Goal: Task Accomplishment & Management: Manage account settings

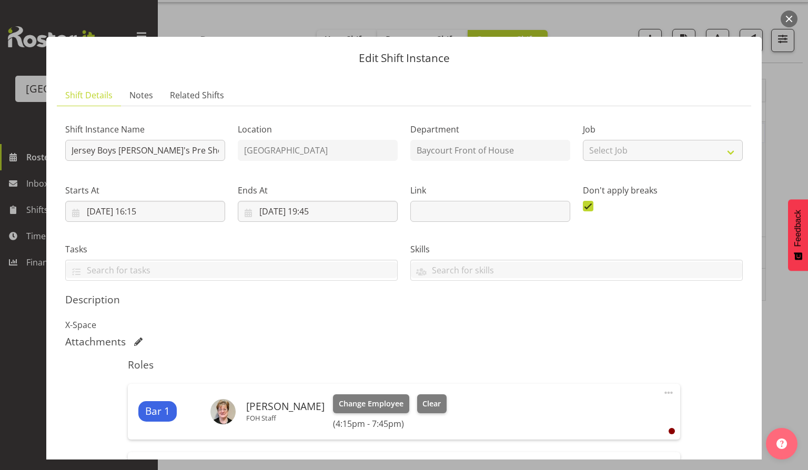
click at [790, 20] on button "button" at bounding box center [788, 19] width 17 height 17
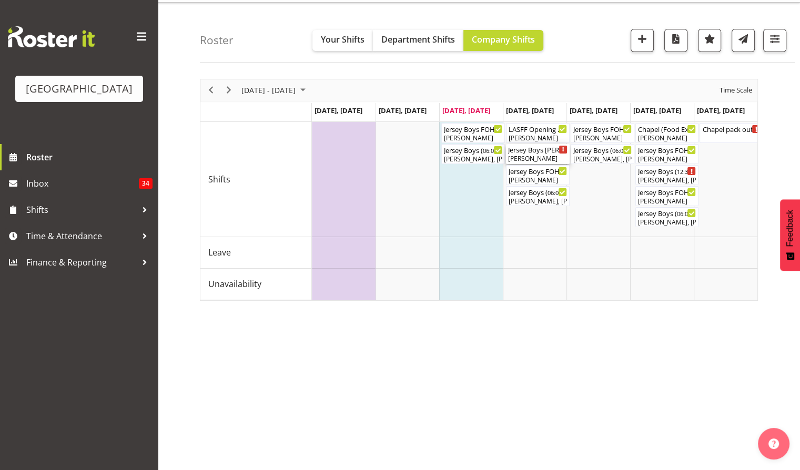
click at [538, 157] on div "[PERSON_NAME]" at bounding box center [537, 158] width 59 height 9
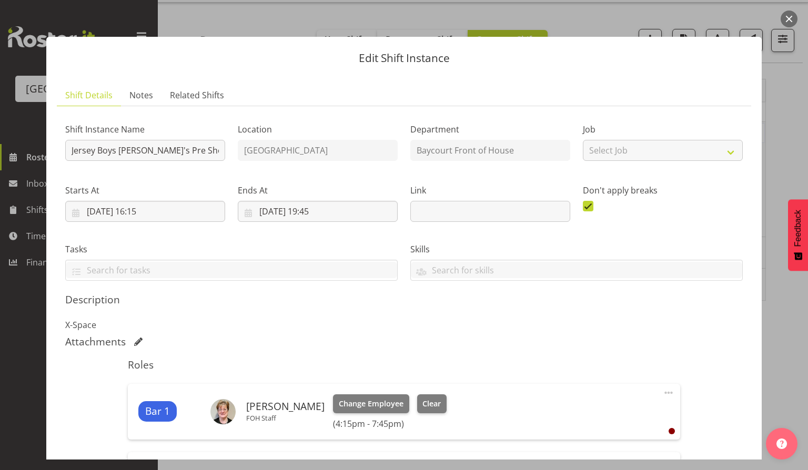
click at [791, 20] on button "button" at bounding box center [788, 19] width 17 height 17
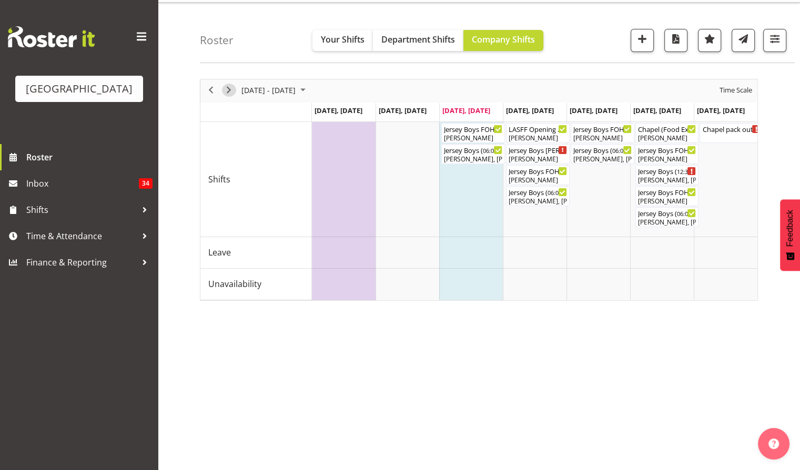
click at [235, 87] on div "next period" at bounding box center [229, 90] width 18 height 22
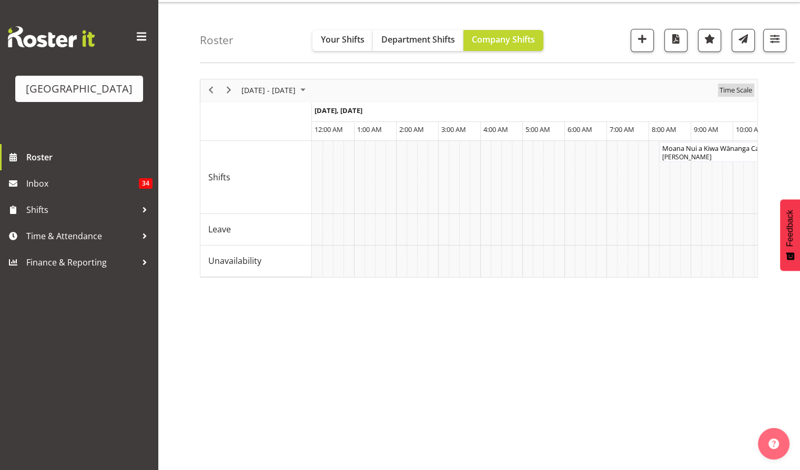
click at [739, 89] on span "Time Scale" at bounding box center [735, 90] width 35 height 13
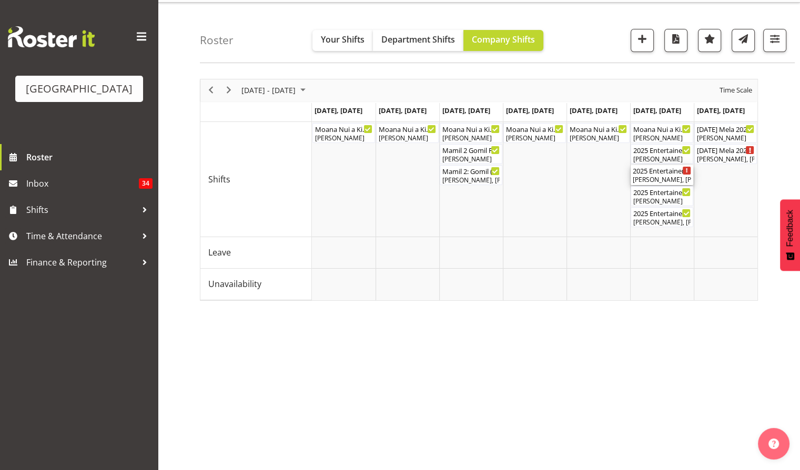
click at [655, 174] on div "2025 Entertainer of the Year - MATINEE ( 12:00 PM - 04:30 PM )" at bounding box center [662, 170] width 58 height 11
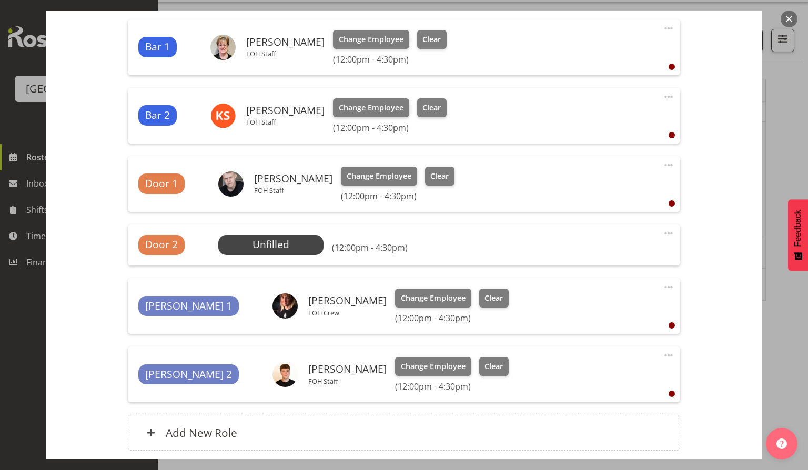
scroll to position [350, 0]
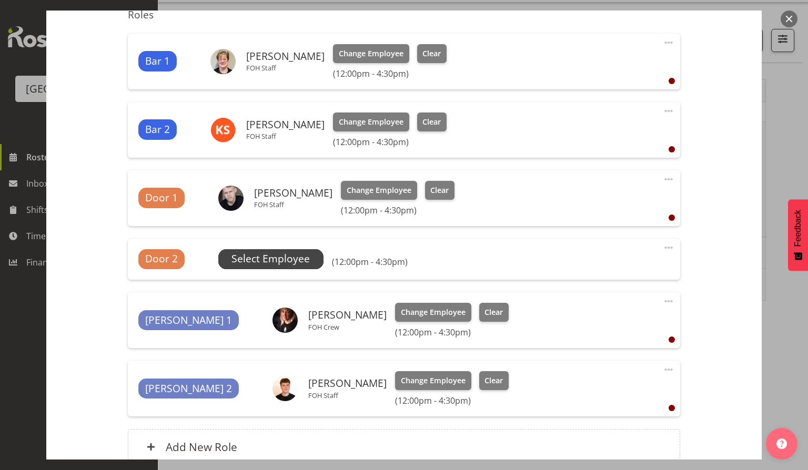
click at [263, 260] on span "Select Employee" at bounding box center [270, 258] width 78 height 15
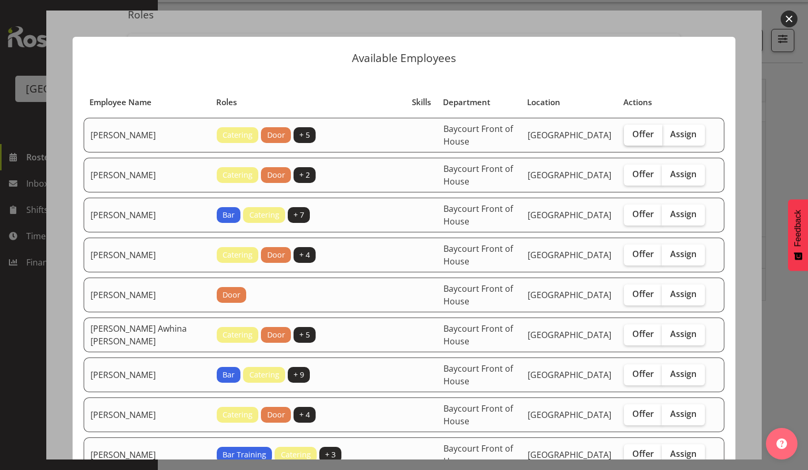
click at [636, 133] on span "Offer" at bounding box center [643, 134] width 22 height 11
click at [631, 133] on input "Offer" at bounding box center [627, 134] width 7 height 7
checkbox input "true"
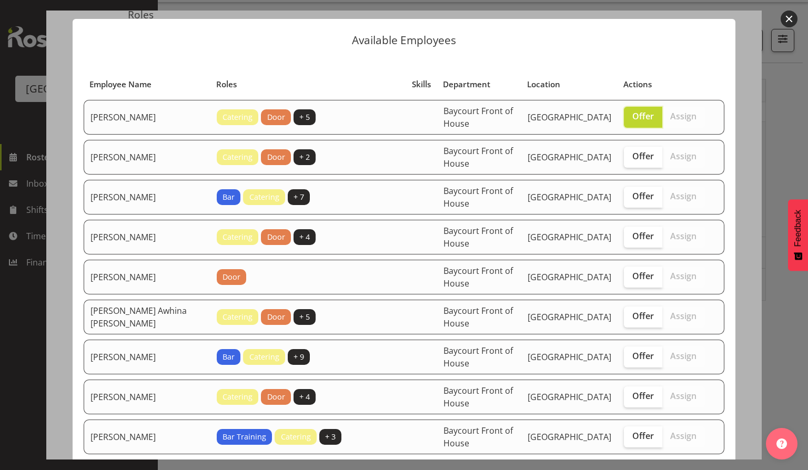
scroll to position [0, 0]
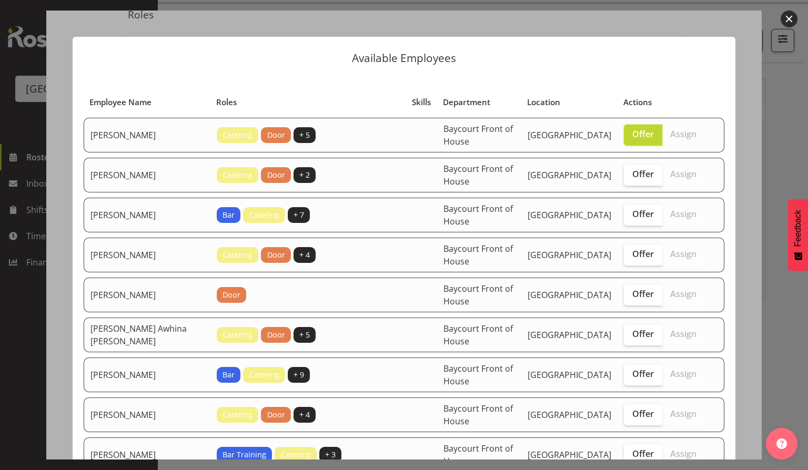
click at [794, 17] on button "button" at bounding box center [788, 19] width 17 height 17
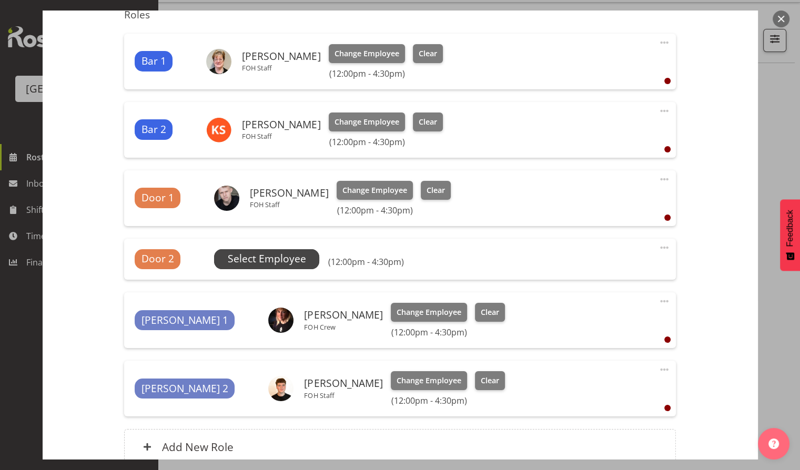
click at [267, 260] on span "Select Employee" at bounding box center [267, 258] width 78 height 15
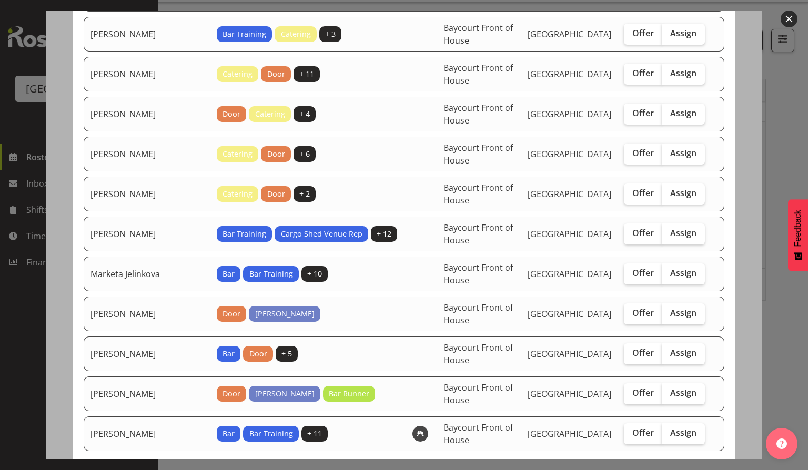
scroll to position [469, 0]
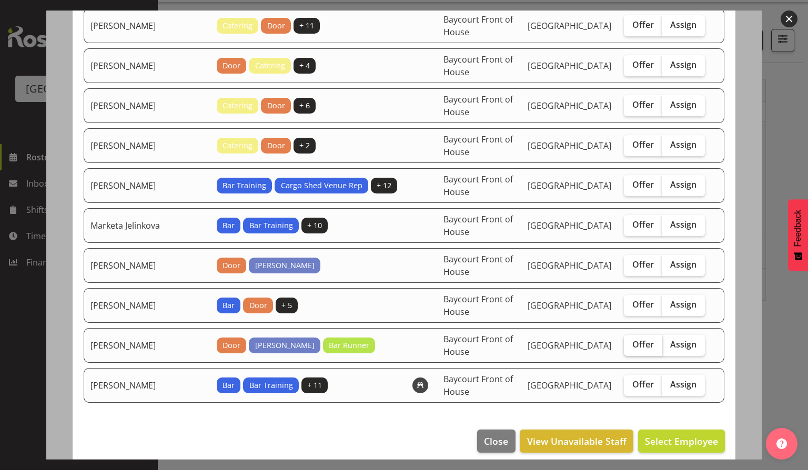
click at [632, 339] on span "Offer" at bounding box center [643, 344] width 22 height 11
click at [627, 341] on input "Offer" at bounding box center [627, 344] width 7 height 7
checkbox input "true"
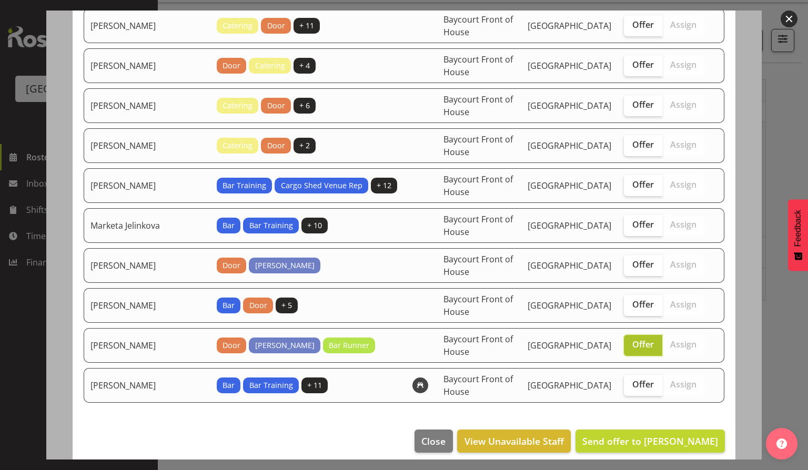
scroll to position [399, 0]
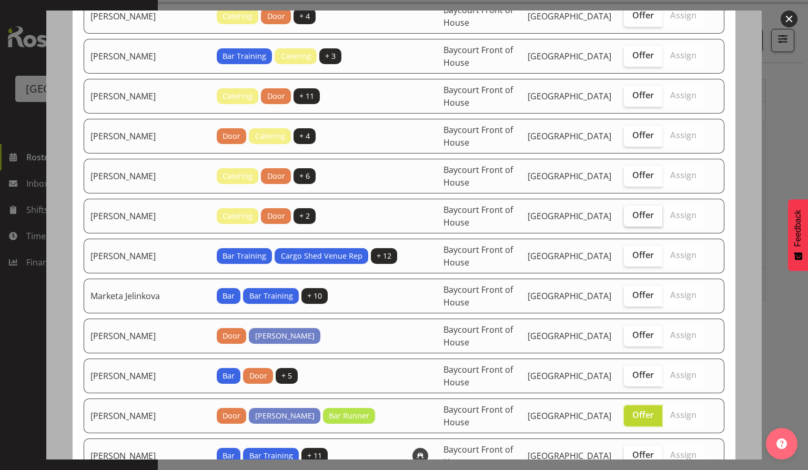
click at [637, 210] on span "Offer" at bounding box center [643, 215] width 22 height 11
click at [631, 212] on input "Offer" at bounding box center [627, 215] width 7 height 7
checkbox input "true"
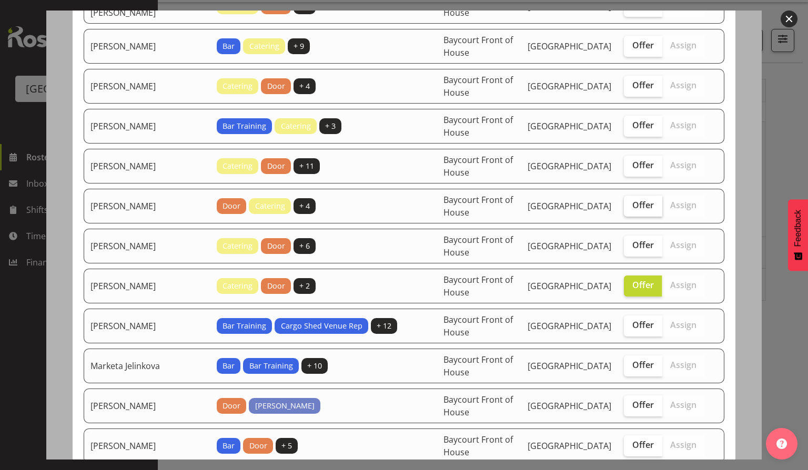
click at [642, 204] on span "Offer" at bounding box center [643, 205] width 22 height 11
click at [631, 204] on input "Offer" at bounding box center [627, 205] width 7 height 7
checkbox input "true"
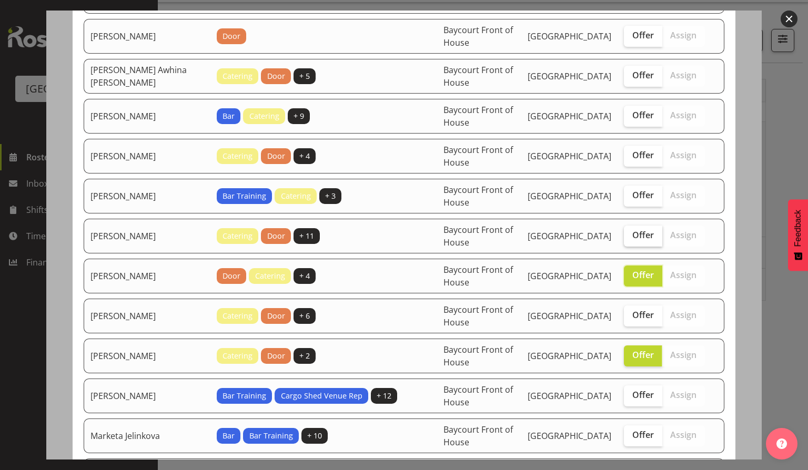
click at [632, 234] on span "Offer" at bounding box center [643, 235] width 22 height 11
click at [630, 234] on input "Offer" at bounding box center [627, 235] width 7 height 7
checkbox input "true"
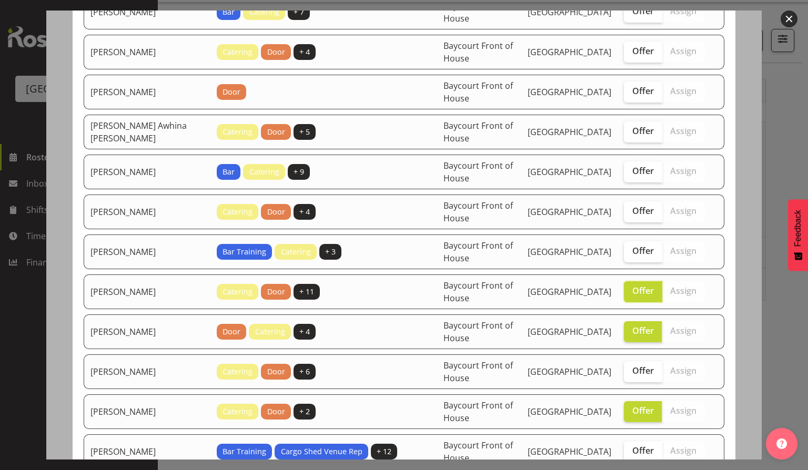
scroll to position [188, 0]
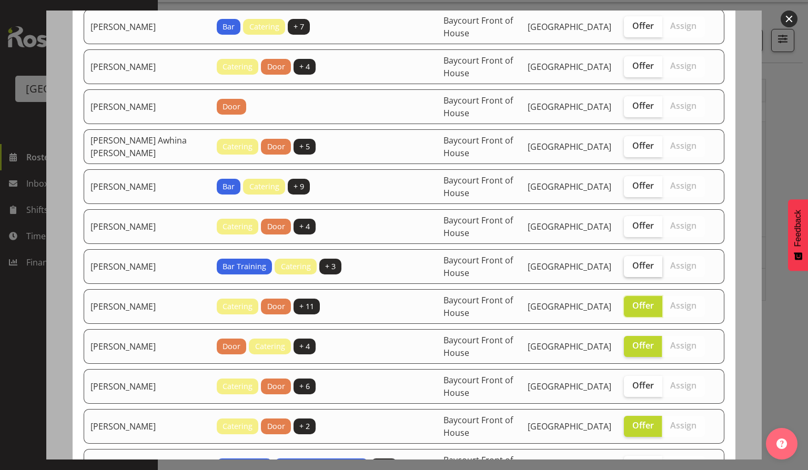
click at [632, 260] on span "Offer" at bounding box center [643, 265] width 22 height 11
click at [630, 262] on input "Offer" at bounding box center [627, 265] width 7 height 7
checkbox input "true"
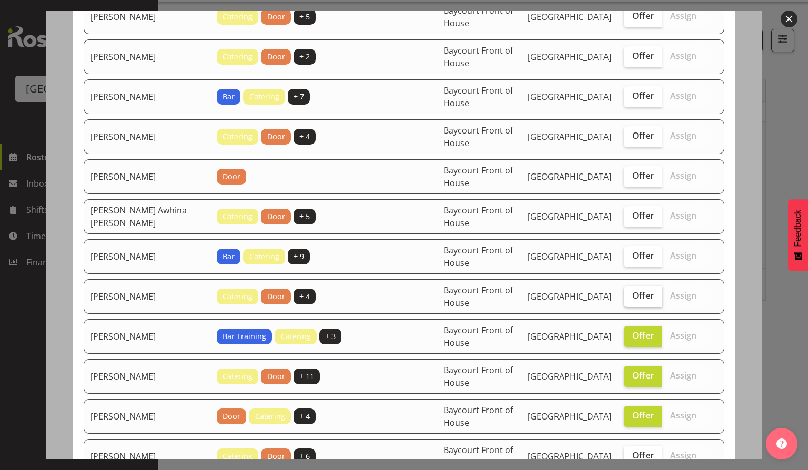
click at [647, 289] on label "Offer" at bounding box center [643, 296] width 38 height 21
click at [631, 292] on input "Offer" at bounding box center [627, 295] width 7 height 7
checkbox input "true"
click at [636, 217] on span "Offer" at bounding box center [643, 215] width 22 height 11
click at [631, 217] on input "Offer" at bounding box center [627, 215] width 7 height 7
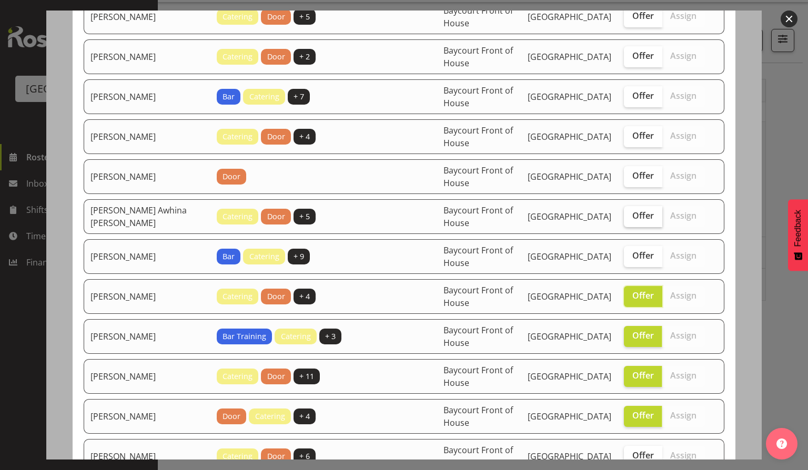
checkbox input "true"
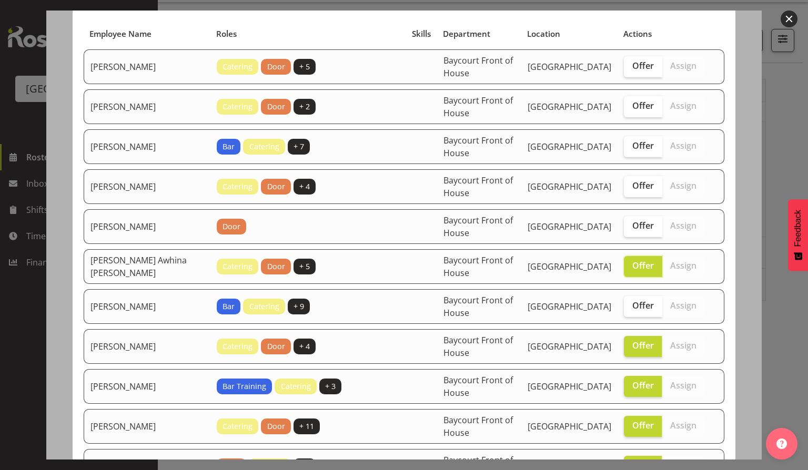
scroll to position [48, 0]
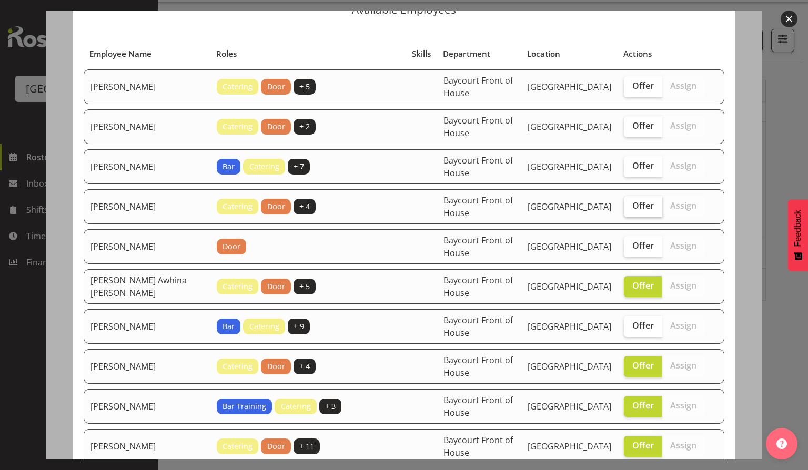
click at [638, 209] on span "Offer" at bounding box center [643, 205] width 22 height 11
click at [631, 209] on input "Offer" at bounding box center [627, 205] width 7 height 7
checkbox input "true"
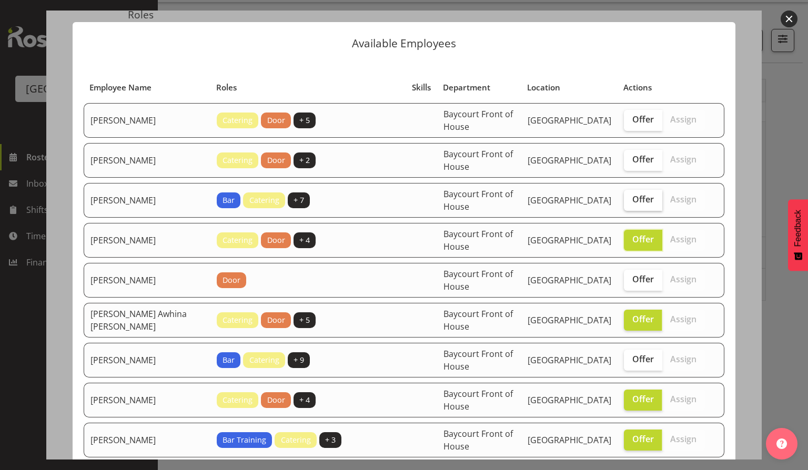
scroll to position [0, 0]
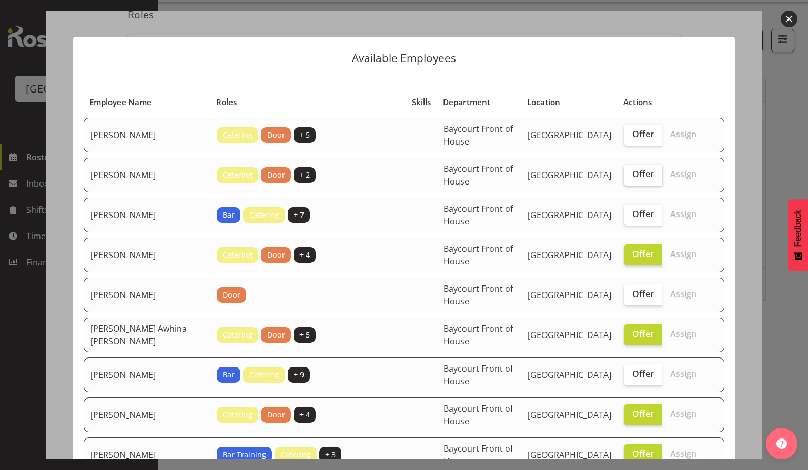
click at [644, 170] on span "Offer" at bounding box center [643, 174] width 22 height 11
click at [631, 171] on input "Offer" at bounding box center [627, 174] width 7 height 7
click at [643, 171] on span "Offer" at bounding box center [643, 174] width 22 height 11
click at [631, 171] on input "Offer" at bounding box center [627, 174] width 7 height 7
checkbox input "false"
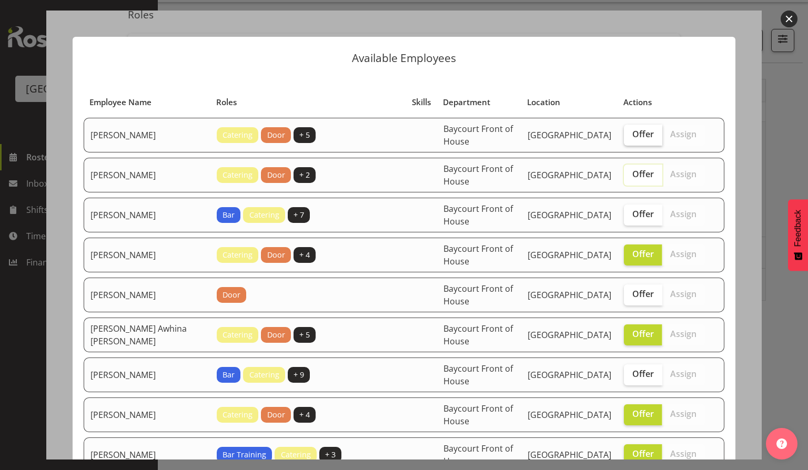
click at [632, 138] on span "Offer" at bounding box center [643, 134] width 22 height 11
click at [628, 138] on input "Offer" at bounding box center [627, 134] width 7 height 7
checkbox input "true"
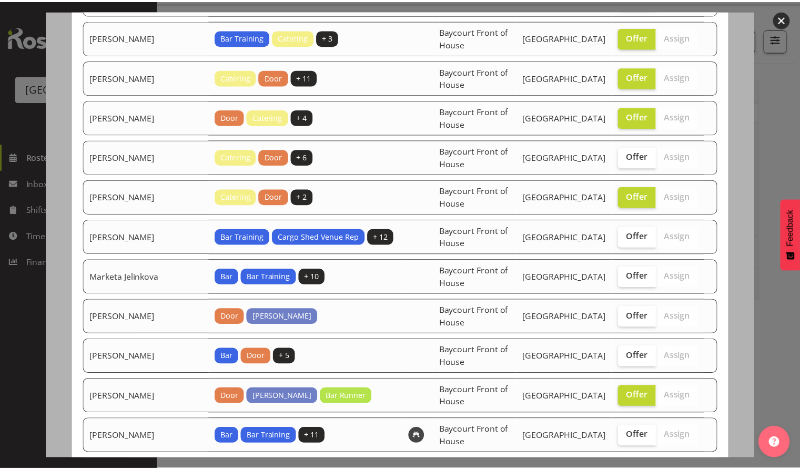
scroll to position [469, 0]
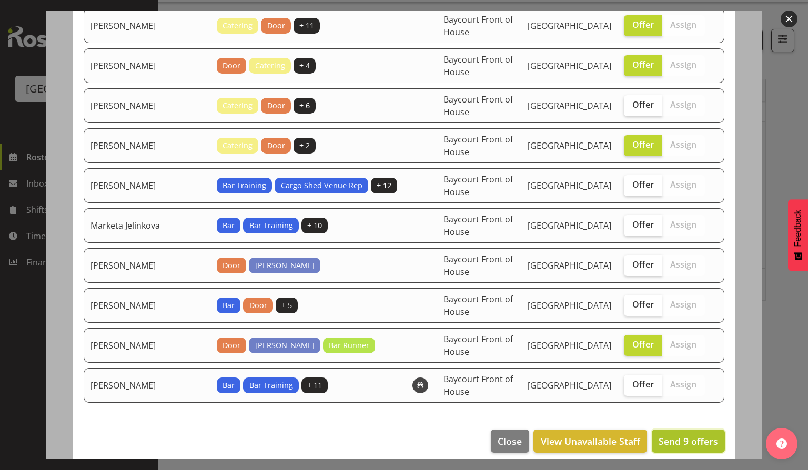
click at [674, 435] on span "Send 9 offers" at bounding box center [687, 441] width 59 height 13
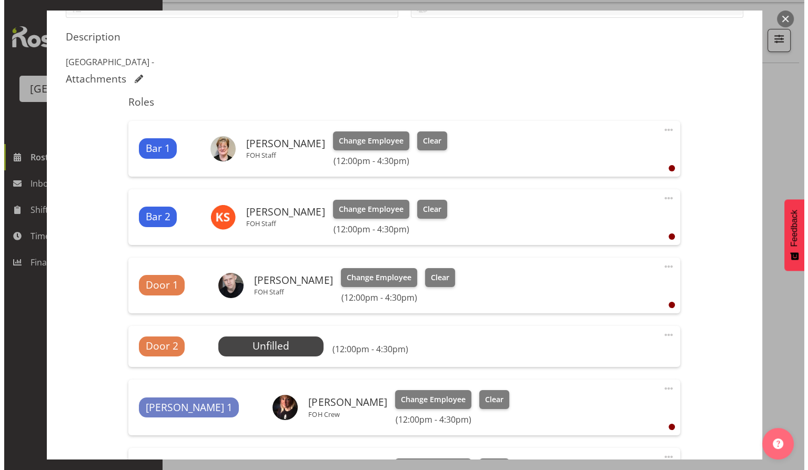
scroll to position [280, 0]
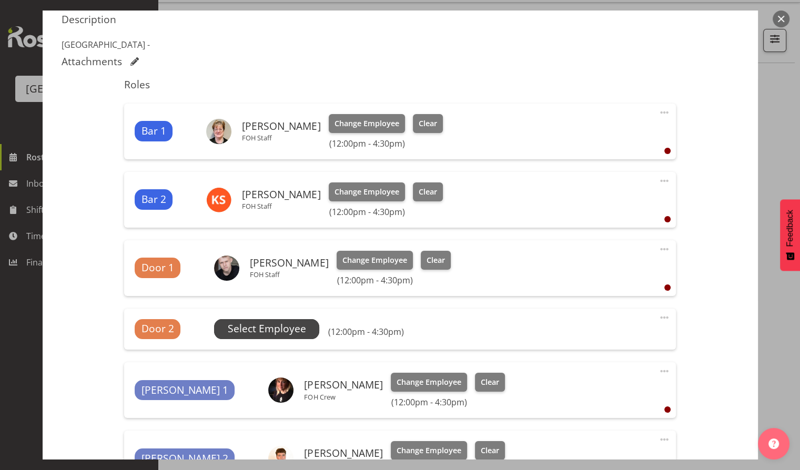
click at [278, 327] on span "Select Employee" at bounding box center [267, 328] width 78 height 15
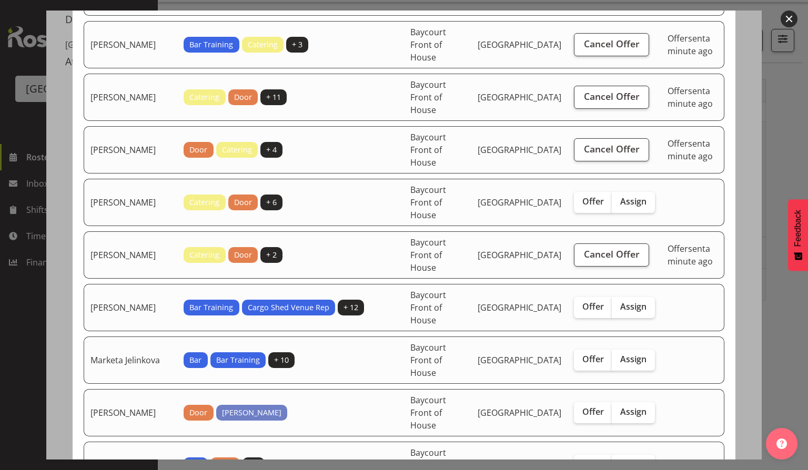
scroll to position [561, 0]
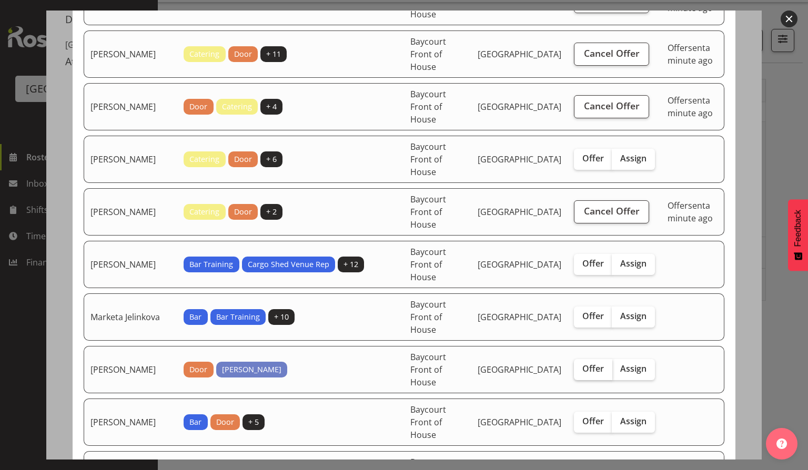
click at [586, 367] on span "Offer" at bounding box center [593, 368] width 22 height 11
click at [581, 367] on input "Offer" at bounding box center [577, 368] width 7 height 7
checkbox input "true"
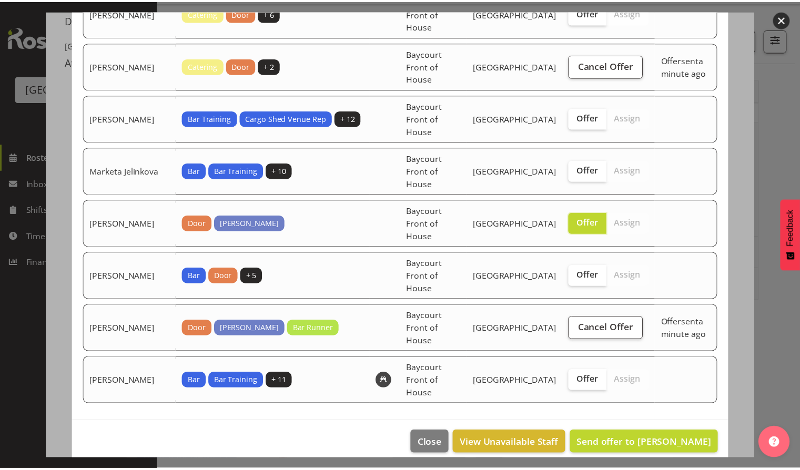
scroll to position [709, 0]
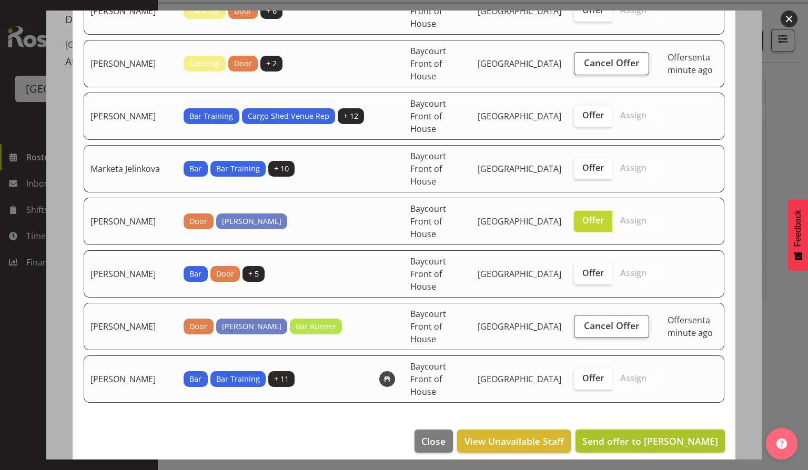
click at [653, 435] on span "Send offer to [PERSON_NAME]" at bounding box center [650, 441] width 136 height 13
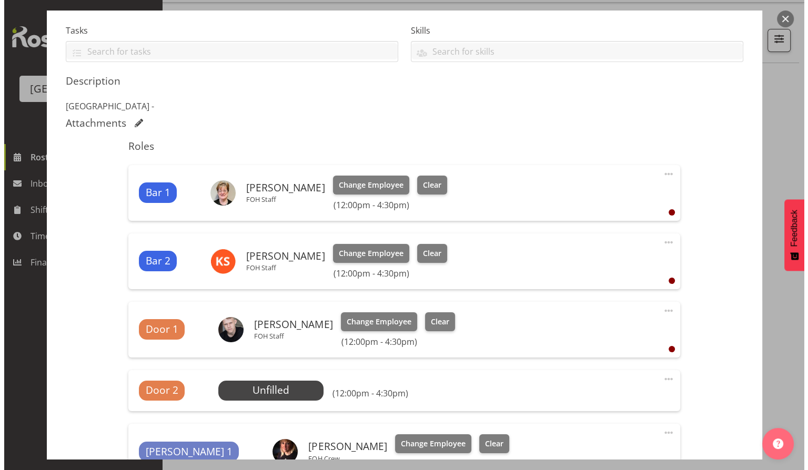
scroll to position [280, 0]
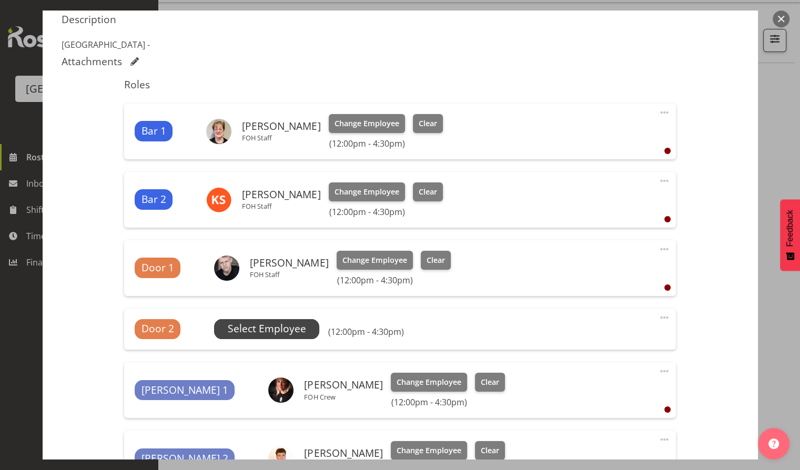
click at [265, 319] on span "Select Employee" at bounding box center [266, 329] width 105 height 20
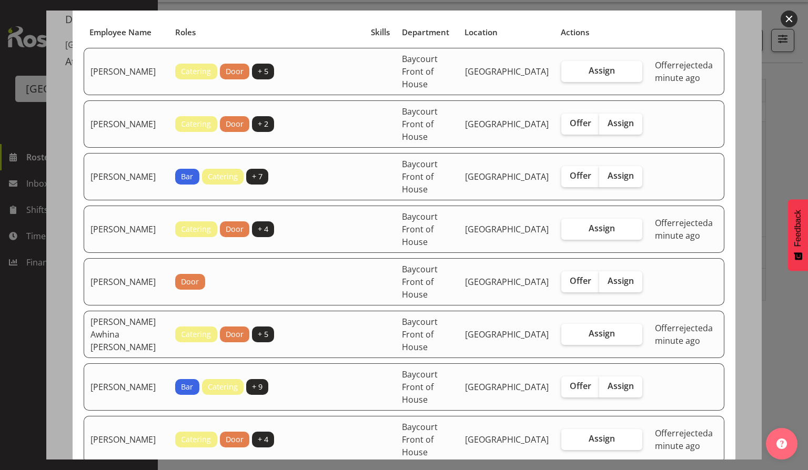
scroll to position [140, 0]
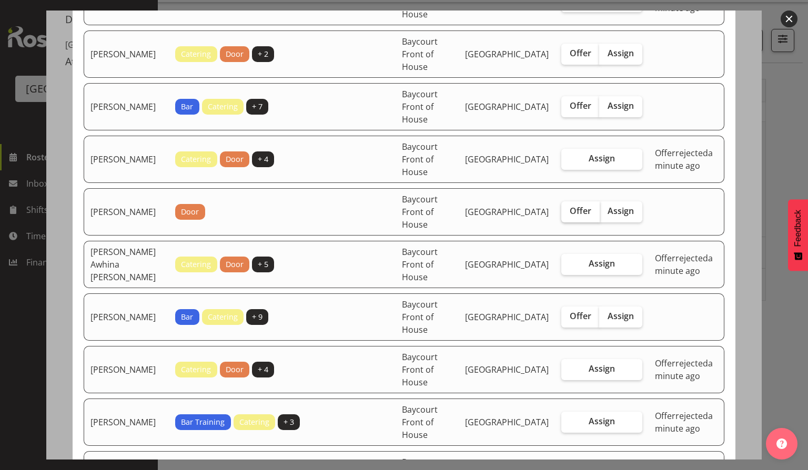
click at [576, 211] on span "Offer" at bounding box center [581, 211] width 22 height 11
click at [568, 211] on input "Offer" at bounding box center [564, 211] width 7 height 7
checkbox input "true"
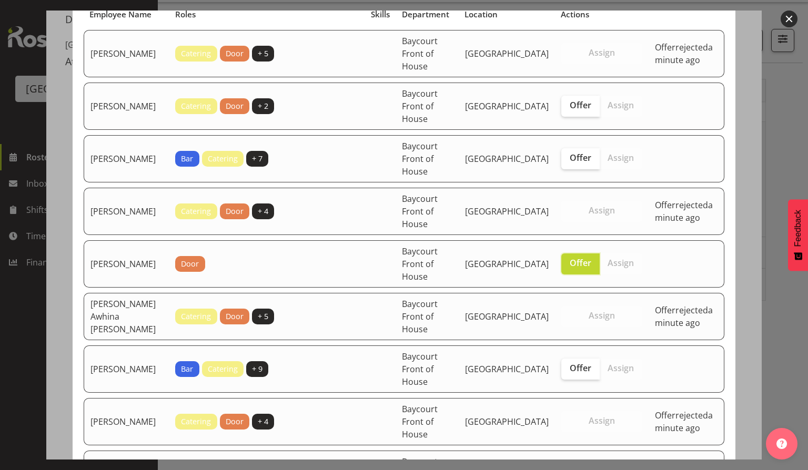
scroll to position [70, 0]
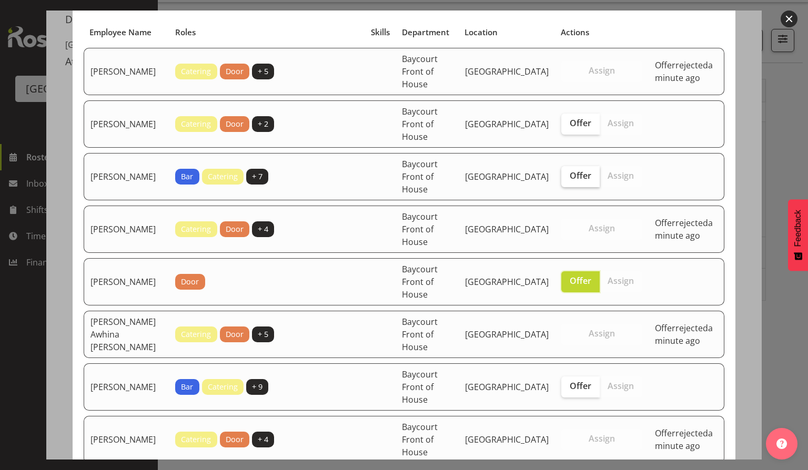
click at [581, 176] on span "Offer" at bounding box center [581, 175] width 22 height 11
click at [568, 176] on input "Offer" at bounding box center [564, 175] width 7 height 7
checkbox input "true"
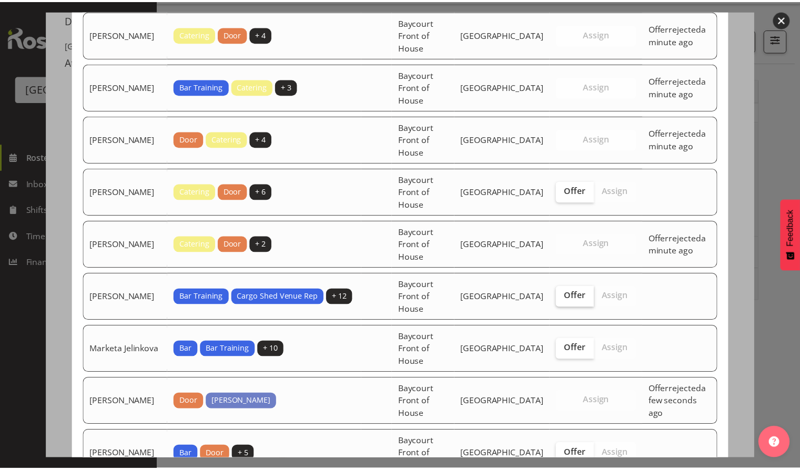
scroll to position [491, 0]
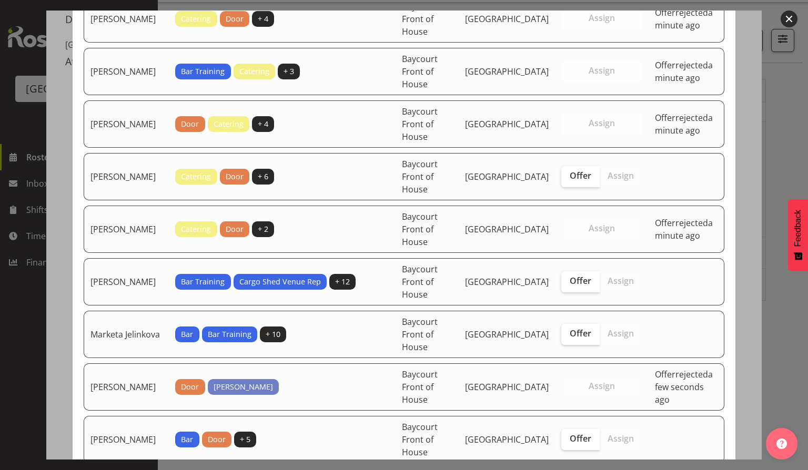
click at [786, 19] on button "button" at bounding box center [788, 19] width 17 height 17
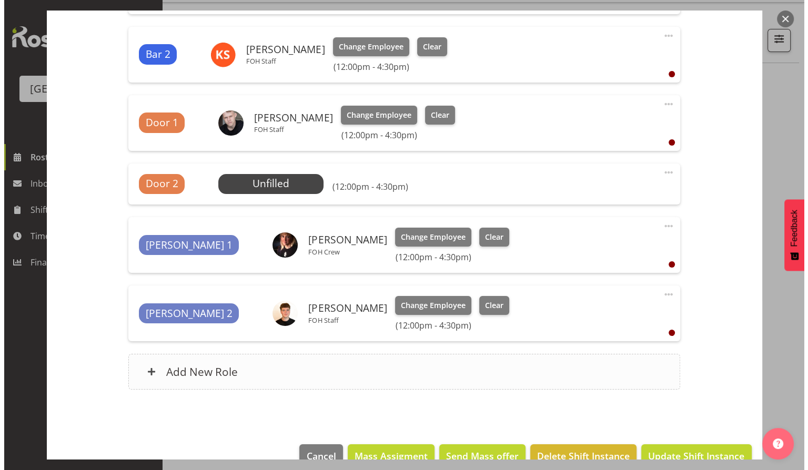
scroll to position [448, 0]
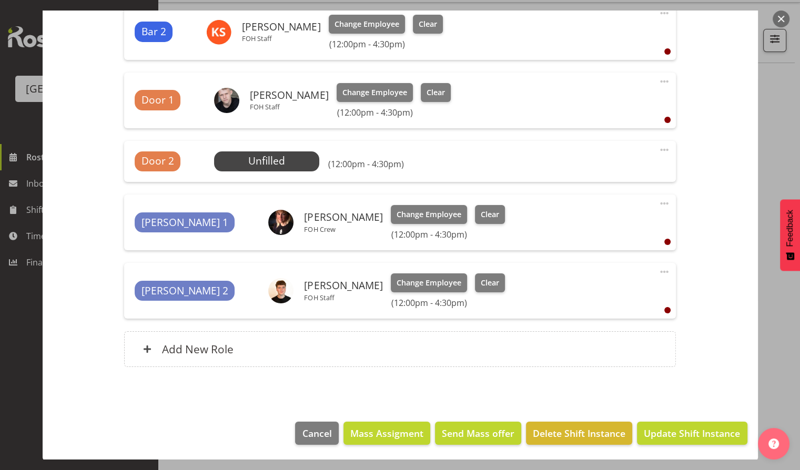
click at [784, 22] on button "button" at bounding box center [781, 19] width 17 height 17
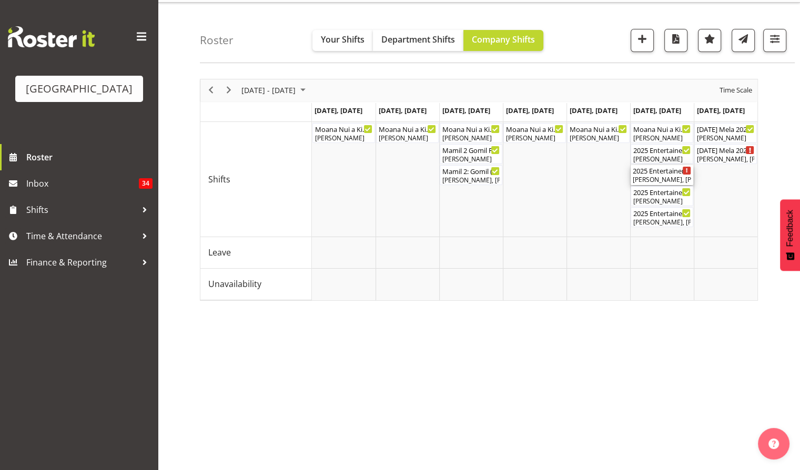
click at [656, 178] on div "Chris Darlington, Kelly Shepherd, Tommy Shorter, Michelle Englehardt, Alex Free…" at bounding box center [662, 179] width 58 height 9
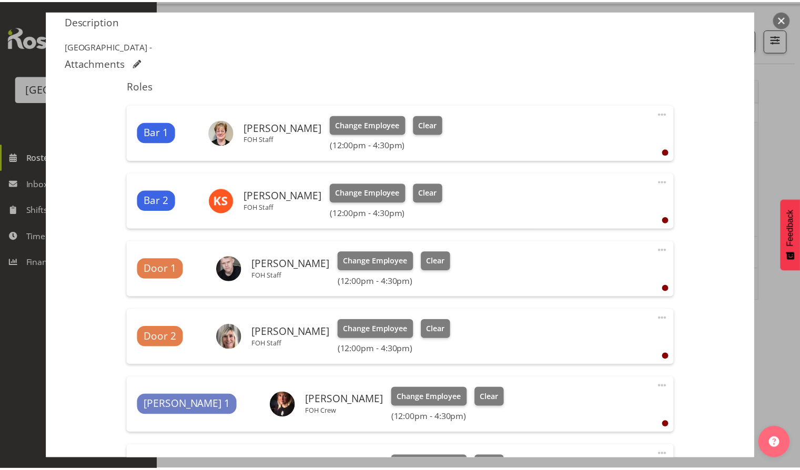
scroll to position [0, 0]
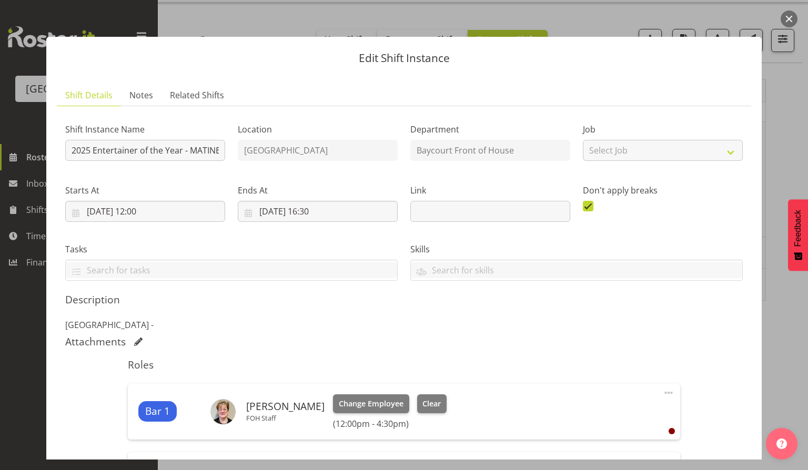
click at [787, 21] on button "button" at bounding box center [788, 19] width 17 height 17
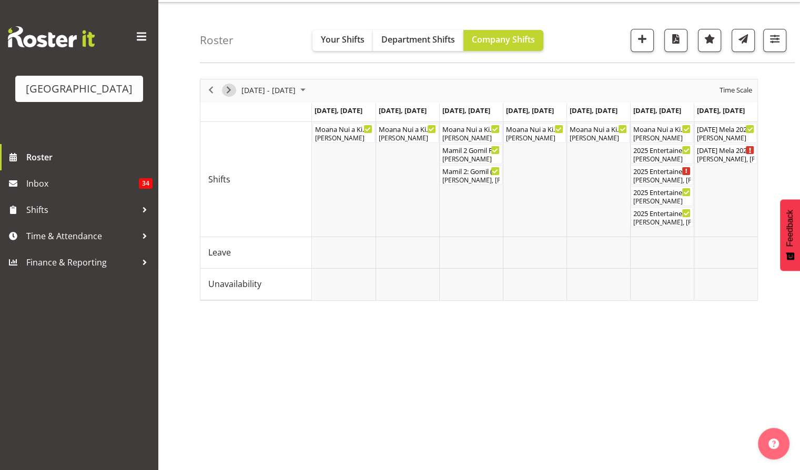
click at [229, 90] on span "Next" at bounding box center [228, 90] width 13 height 13
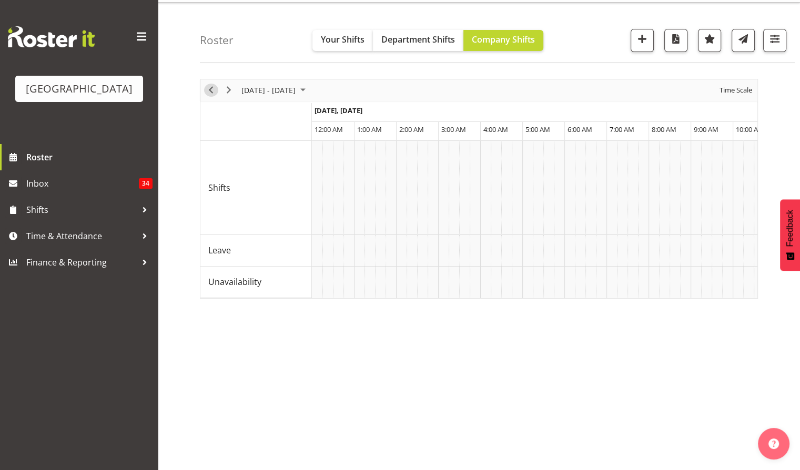
click at [210, 92] on span "Previous" at bounding box center [211, 90] width 13 height 13
click at [730, 89] on span "Time Scale" at bounding box center [735, 90] width 35 height 13
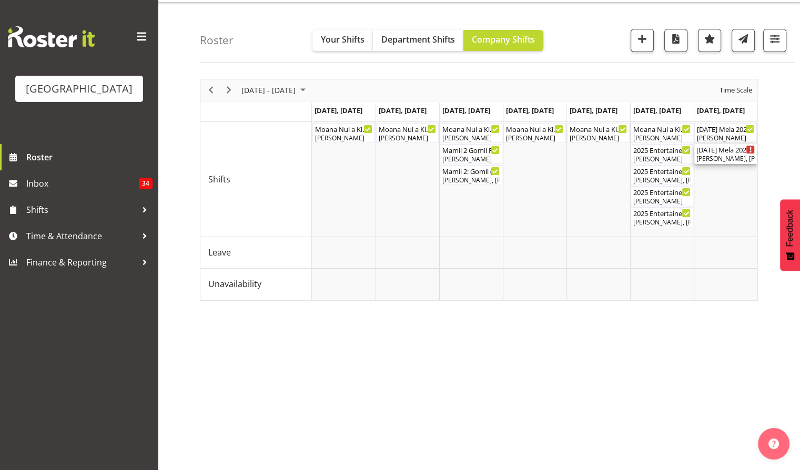
click at [732, 152] on div "Diwali Mela 2025 ( 06:30 PM - 11:30 PM )" at bounding box center [725, 149] width 58 height 11
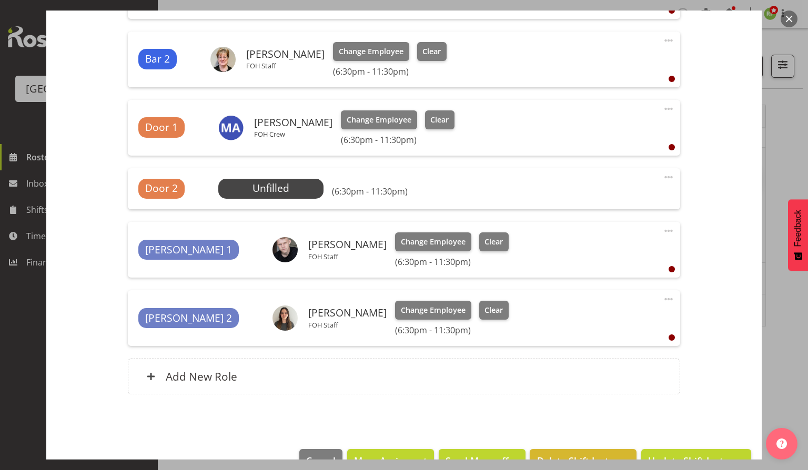
scroll to position [350, 0]
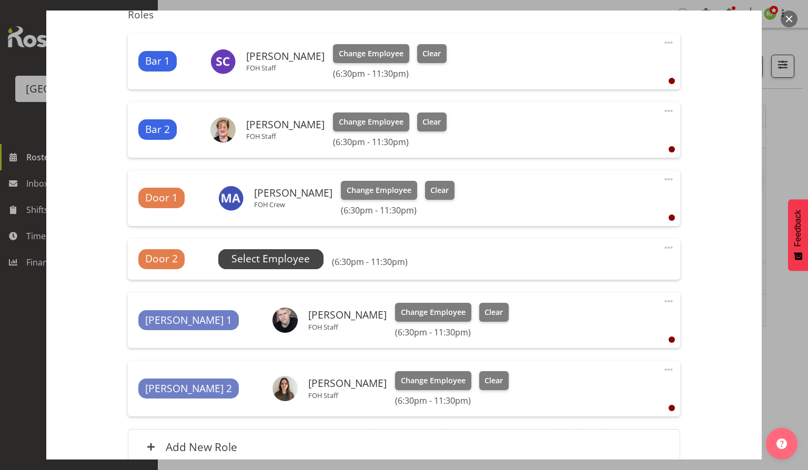
click at [287, 261] on span "Select Employee" at bounding box center [270, 258] width 78 height 15
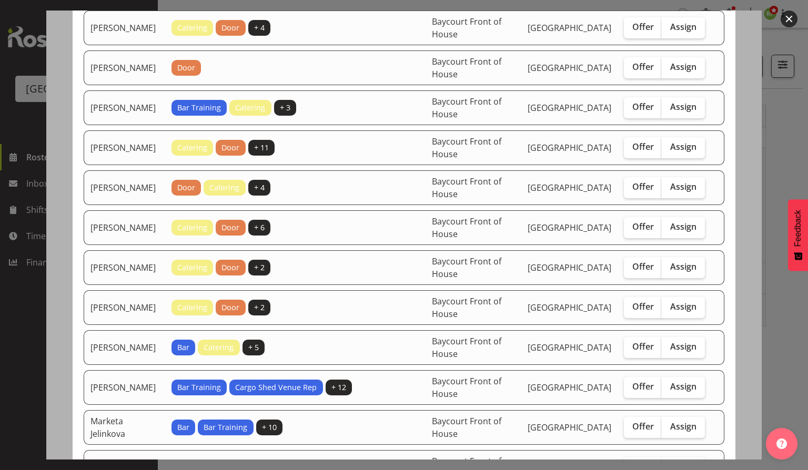
scroll to position [0, 0]
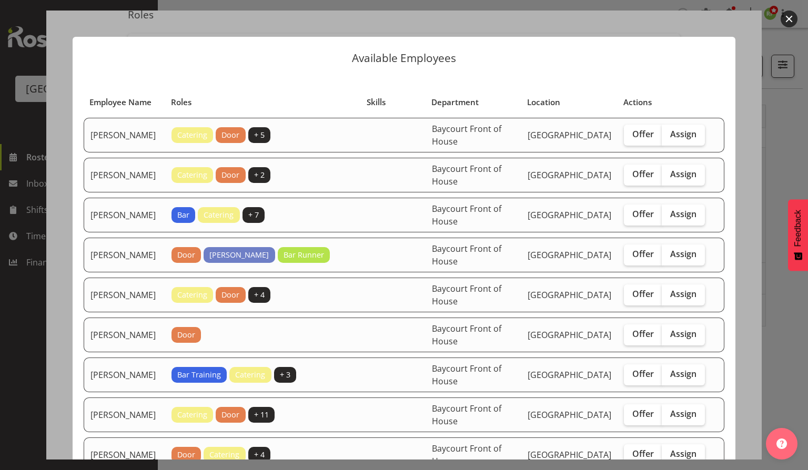
click at [794, 11] on div at bounding box center [404, 235] width 808 height 470
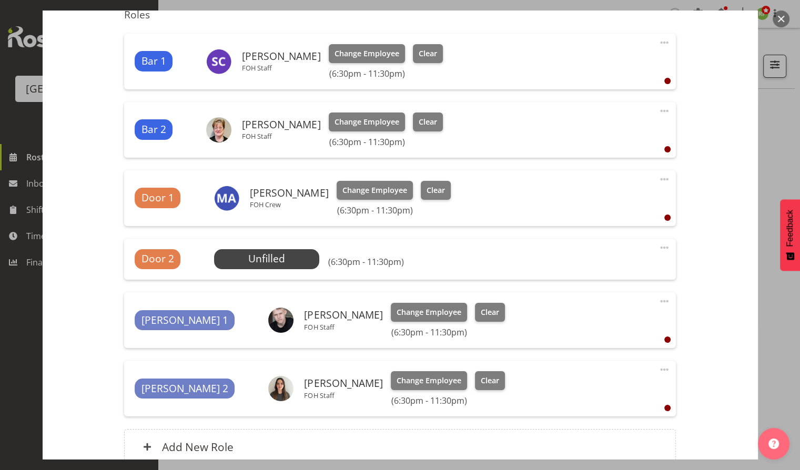
click at [779, 21] on button "button" at bounding box center [781, 19] width 17 height 17
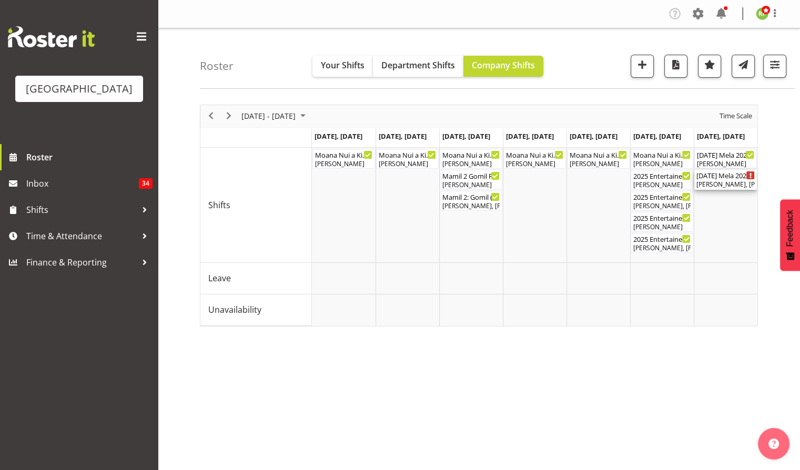
click at [724, 181] on div "Dillyn Shine, Tommy Shorter, Max Allan, Chris Darlington, Skye Colonna" at bounding box center [725, 184] width 58 height 9
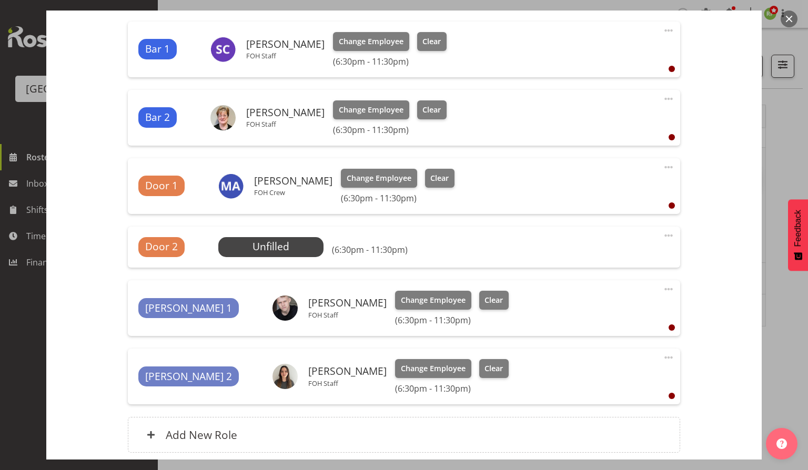
scroll to position [421, 0]
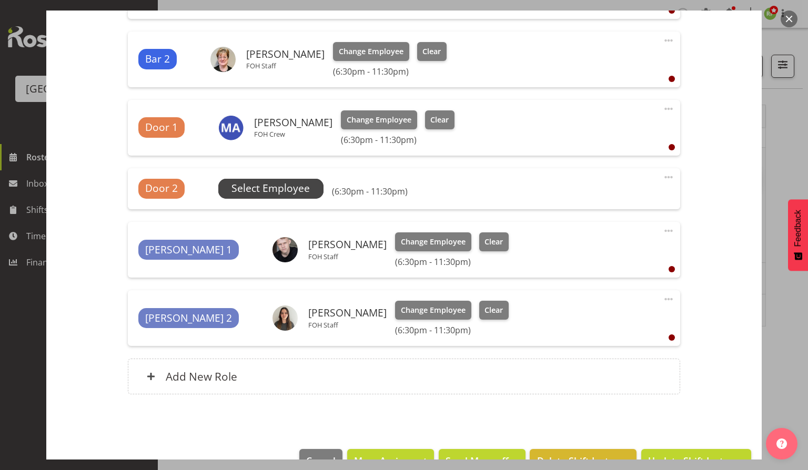
click at [267, 189] on span "Select Employee" at bounding box center [270, 188] width 78 height 15
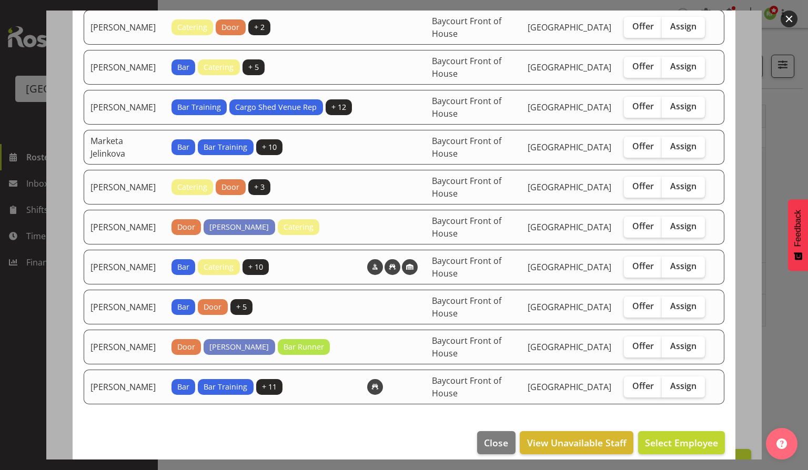
scroll to position [548, 0]
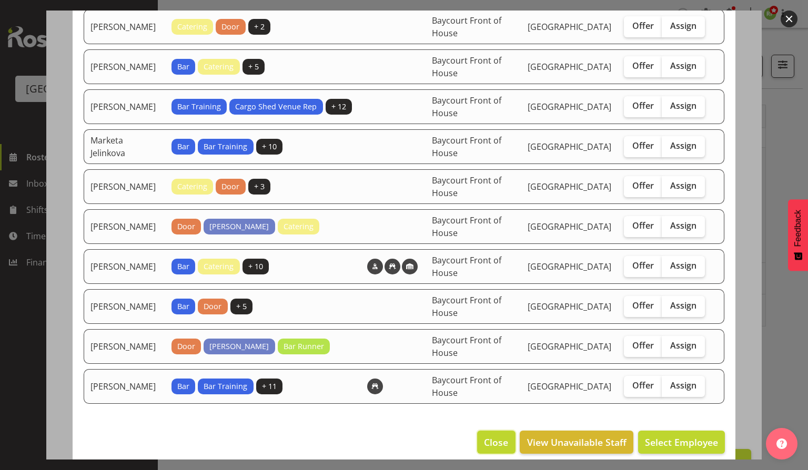
click at [494, 435] on span "Close" at bounding box center [496, 442] width 24 height 14
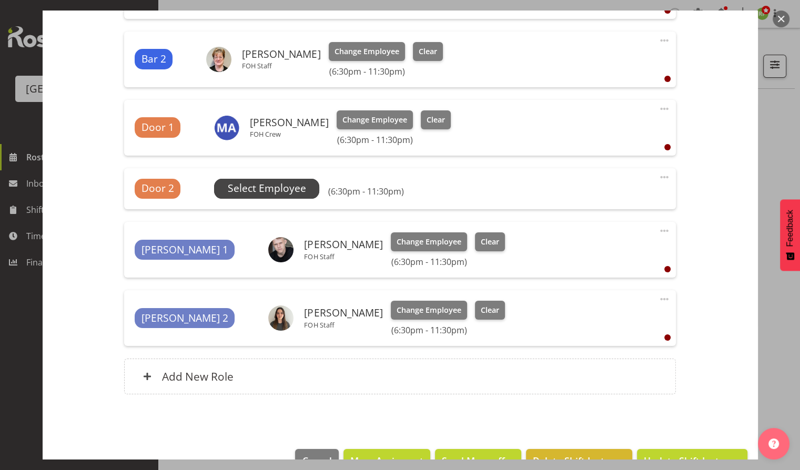
click at [265, 188] on span "Select Employee" at bounding box center [267, 188] width 78 height 15
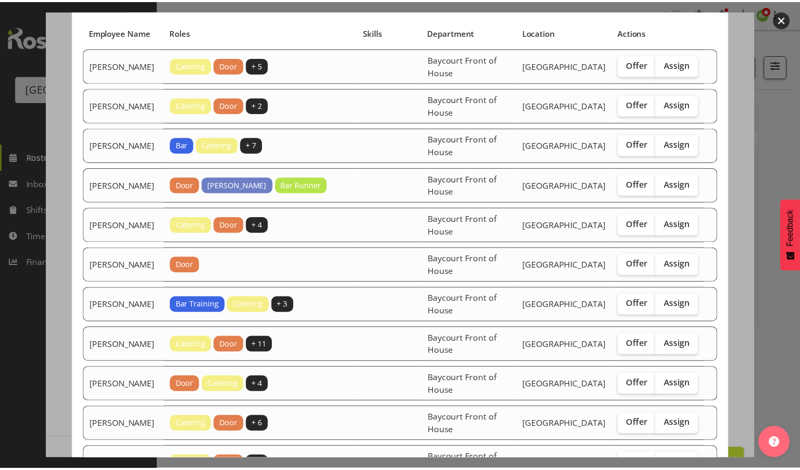
scroll to position [0, 0]
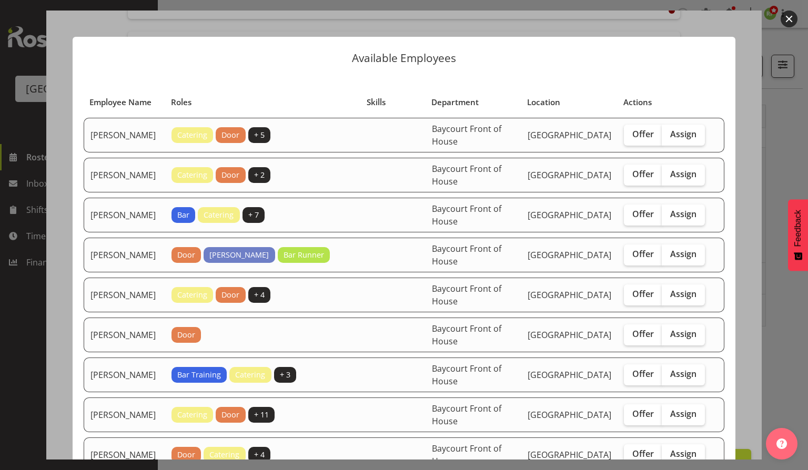
click at [782, 16] on button "button" at bounding box center [788, 19] width 17 height 17
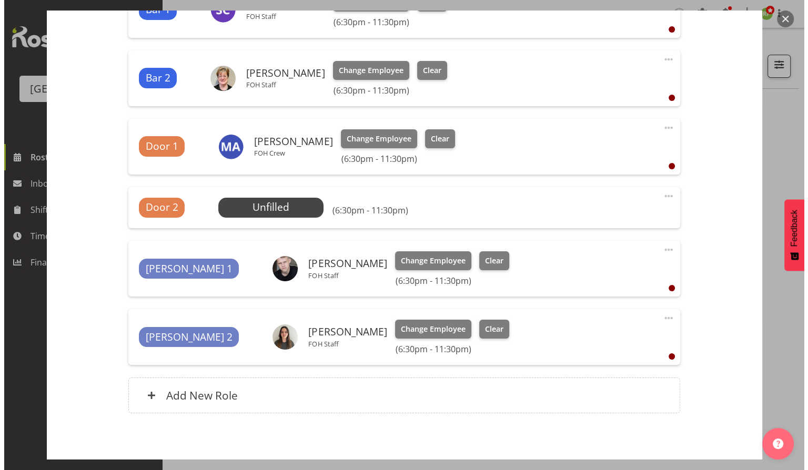
scroll to position [421, 0]
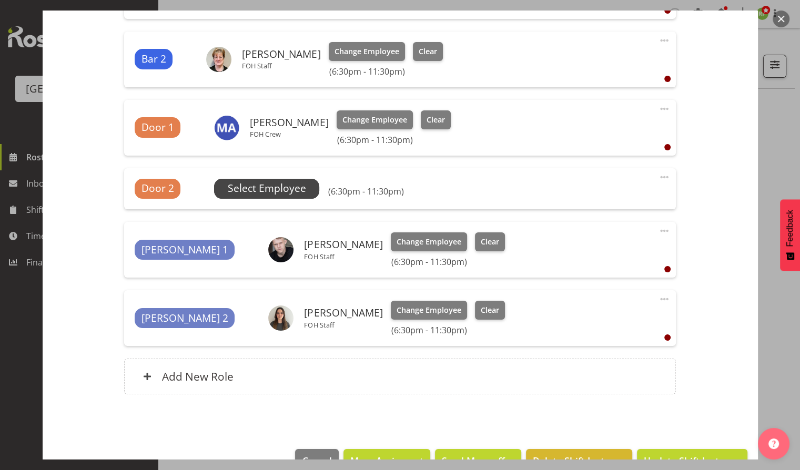
click at [259, 186] on span "Select Employee" at bounding box center [267, 188] width 78 height 15
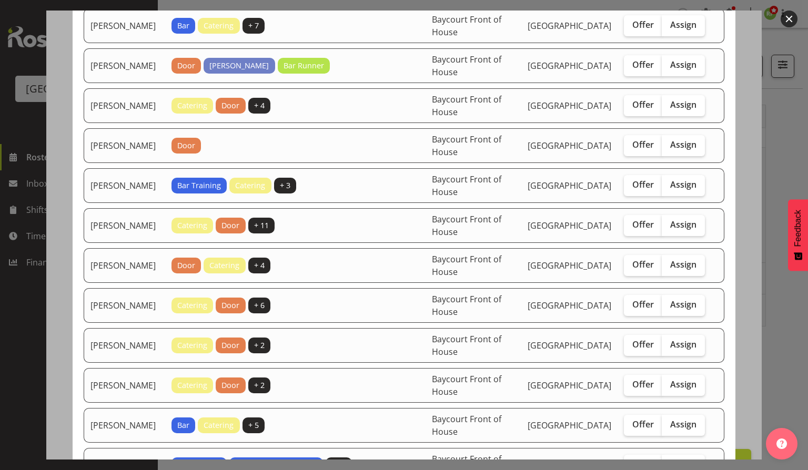
scroll to position [210, 0]
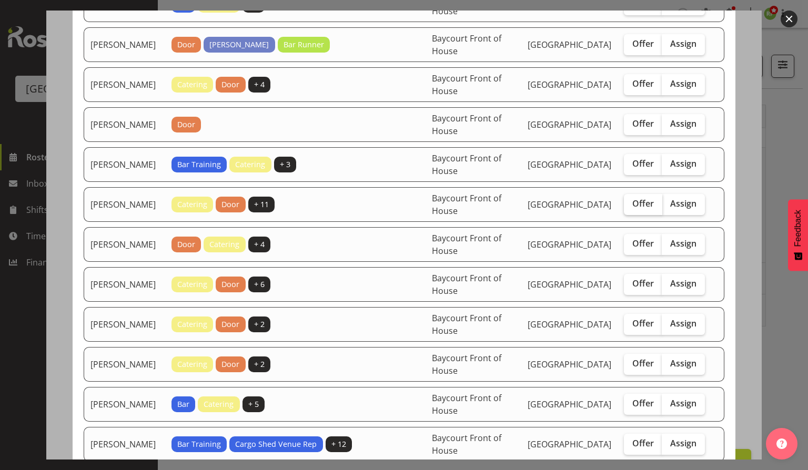
click at [637, 202] on span "Offer" at bounding box center [643, 203] width 22 height 11
click at [631, 202] on input "Offer" at bounding box center [627, 203] width 7 height 7
checkbox input "true"
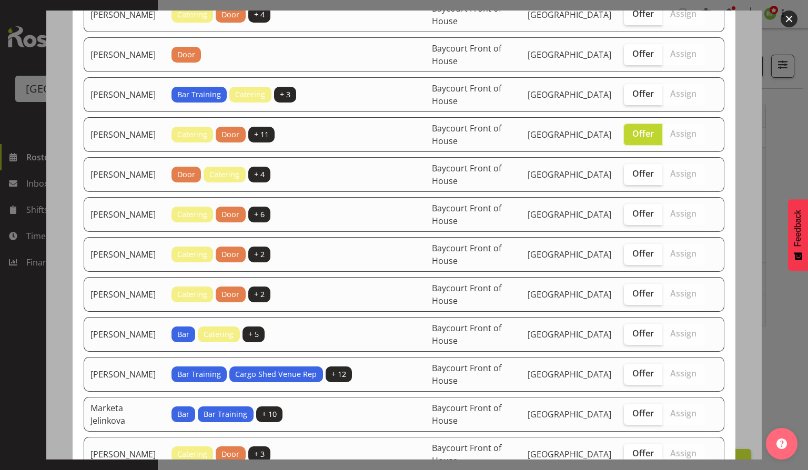
scroll to position [350, 0]
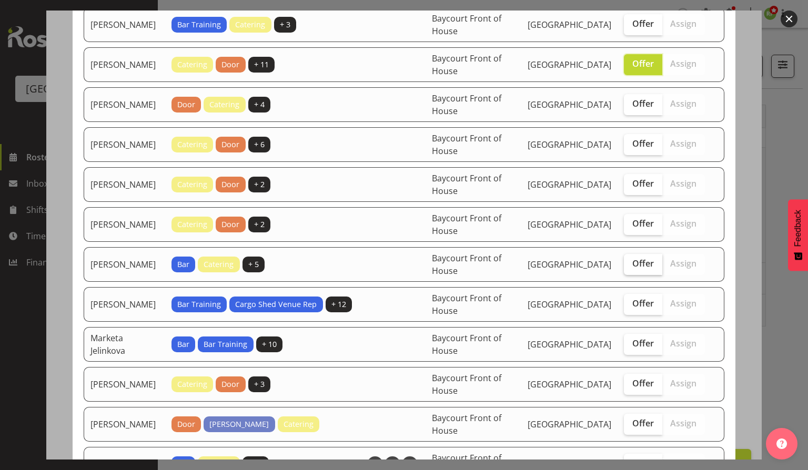
click at [637, 258] on span "Offer" at bounding box center [643, 263] width 22 height 11
click at [631, 260] on input "Offer" at bounding box center [627, 263] width 7 height 7
checkbox input "true"
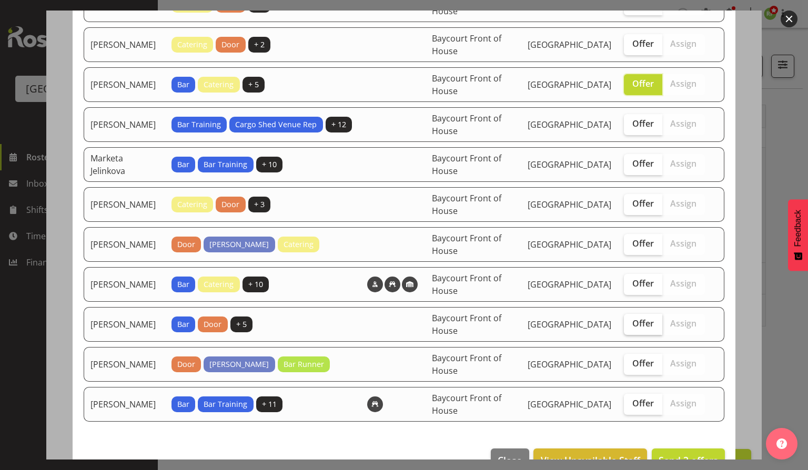
scroll to position [548, 0]
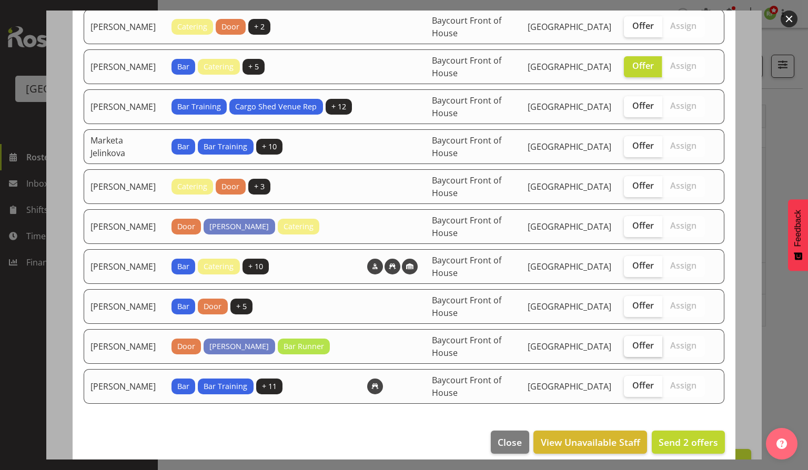
click at [632, 340] on span "Offer" at bounding box center [643, 345] width 22 height 11
click at [631, 342] on input "Offer" at bounding box center [627, 345] width 7 height 7
checkbox input "true"
click at [677, 436] on span "Send 3 offers" at bounding box center [687, 442] width 59 height 13
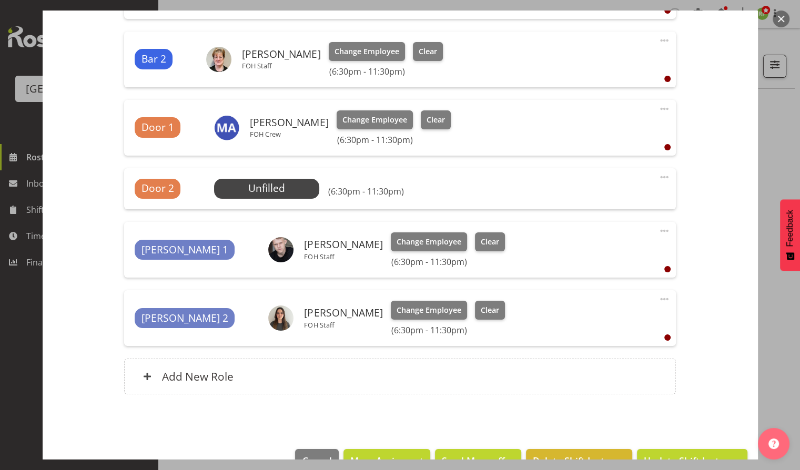
click at [778, 20] on button "button" at bounding box center [781, 19] width 17 height 17
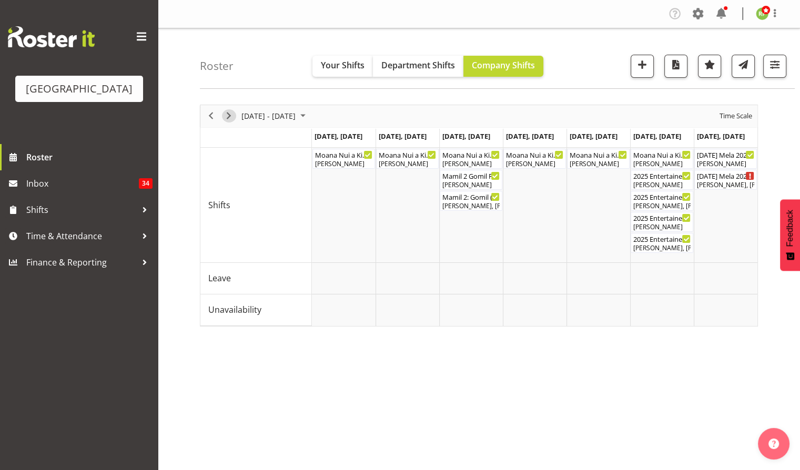
click at [229, 115] on span "Next" at bounding box center [228, 115] width 13 height 13
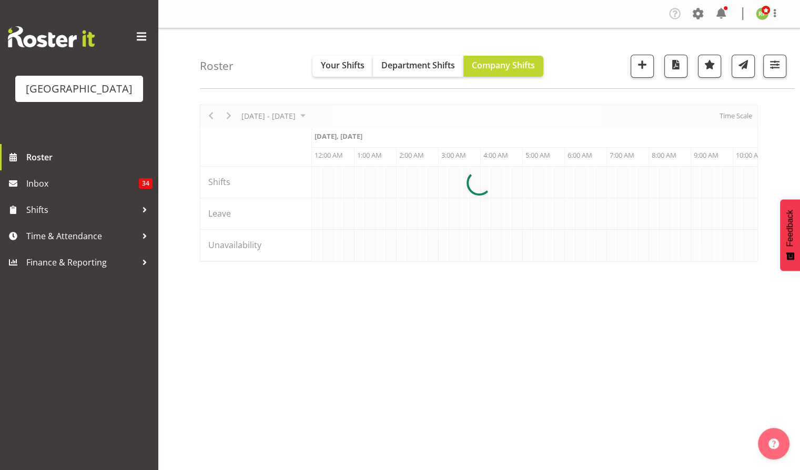
click at [738, 117] on div at bounding box center [479, 183] width 558 height 157
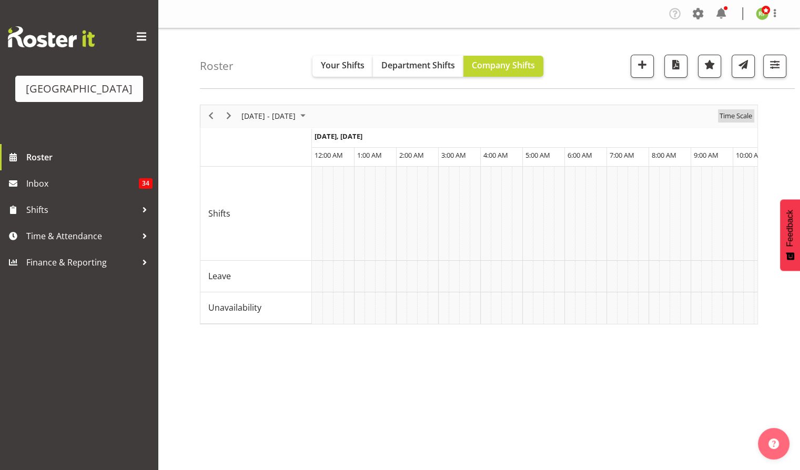
click at [736, 114] on span "Time Scale" at bounding box center [735, 115] width 35 height 13
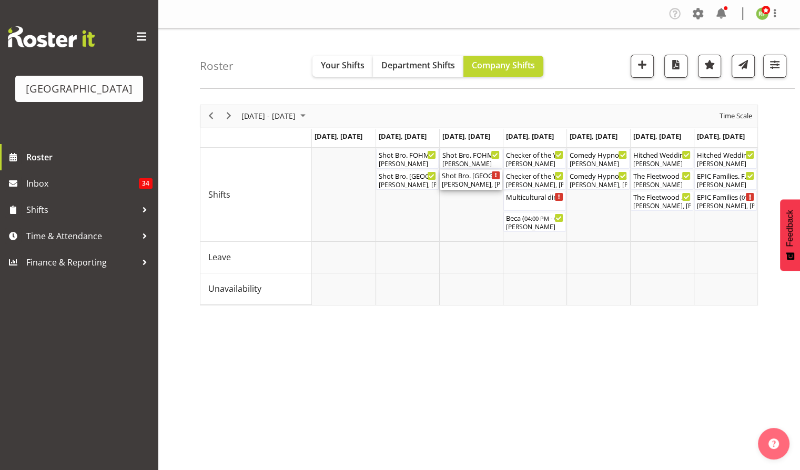
click at [461, 182] on div "[PERSON_NAME], [PERSON_NAME]" at bounding box center [471, 184] width 58 height 9
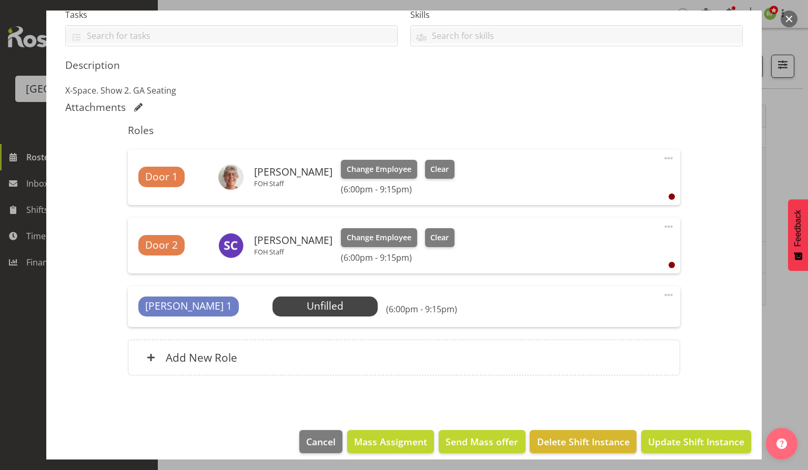
scroll to position [243, 0]
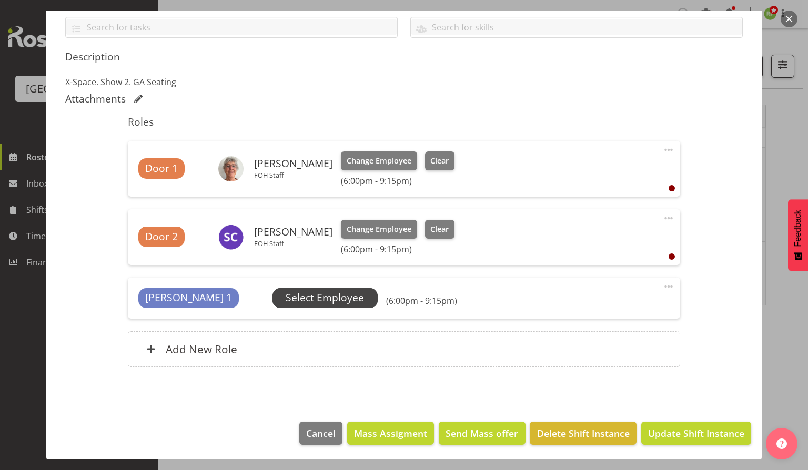
click at [286, 303] on span "Select Employee" at bounding box center [325, 297] width 78 height 15
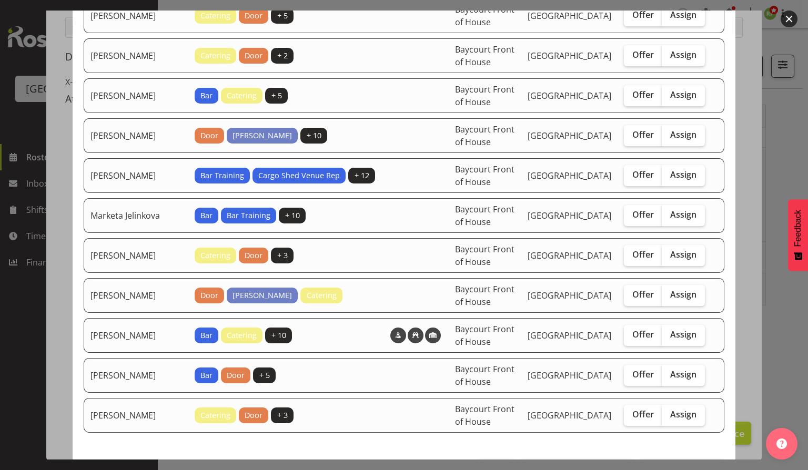
scroll to position [627, 0]
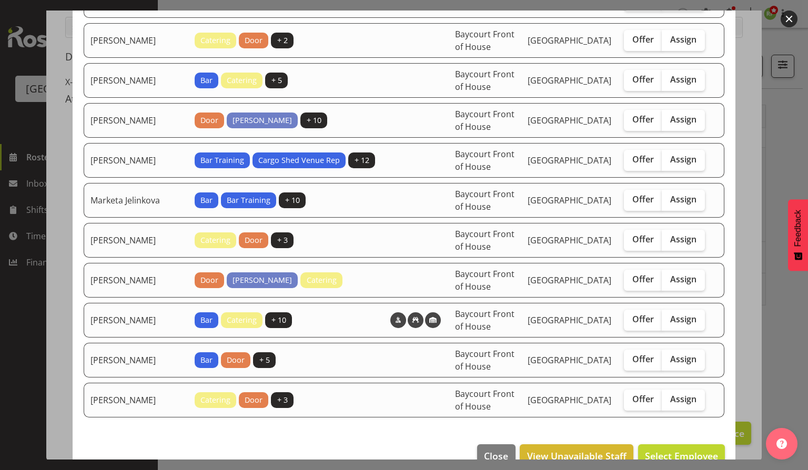
drag, startPoint x: 787, startPoint y: 20, endPoint x: 785, endPoint y: 27, distance: 7.0
click at [787, 20] on button "button" at bounding box center [788, 19] width 17 height 17
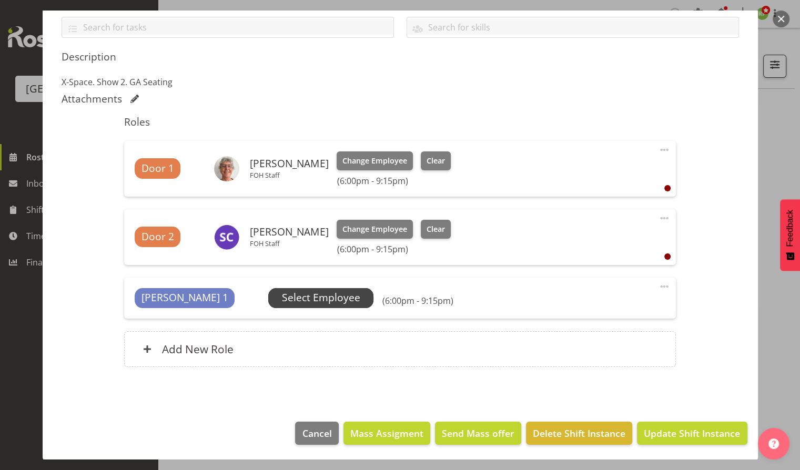
click at [282, 296] on span "Select Employee" at bounding box center [321, 297] width 78 height 15
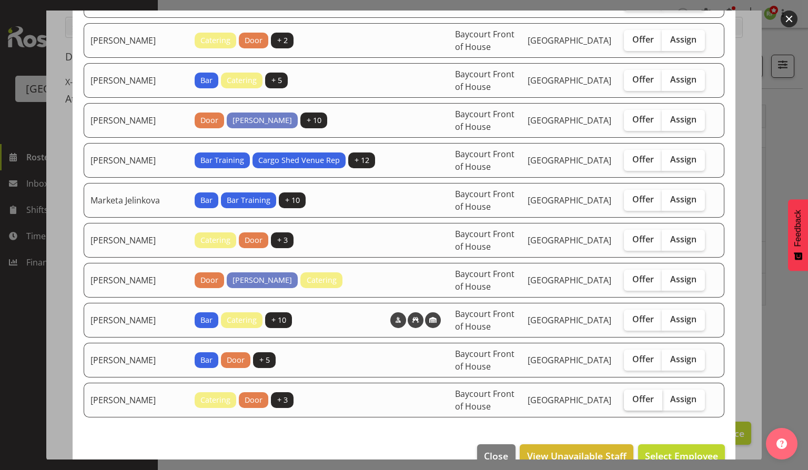
click at [632, 394] on span "Offer" at bounding box center [643, 399] width 22 height 11
click at [627, 396] on input "Offer" at bounding box center [627, 399] width 7 height 7
checkbox input "true"
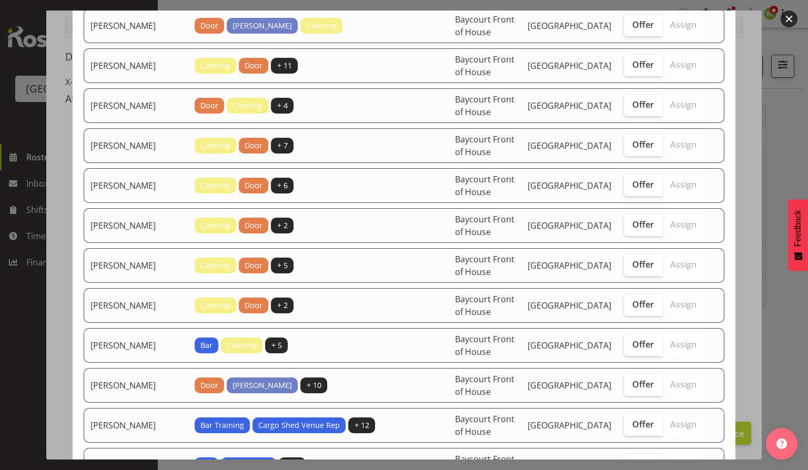
scroll to position [347, 0]
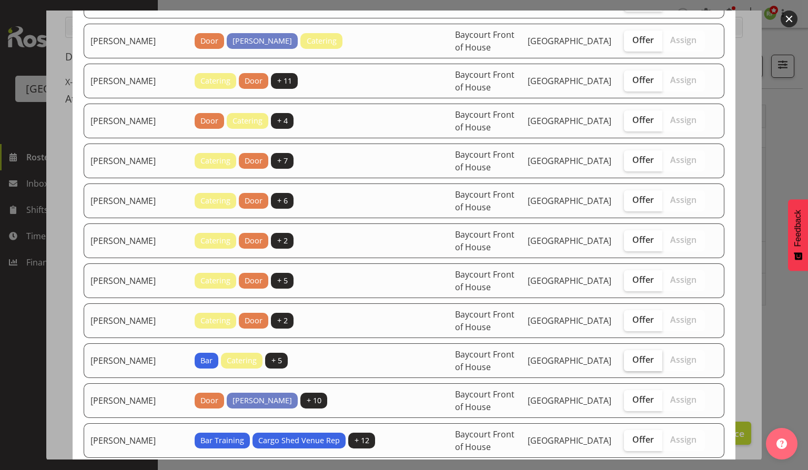
click at [632, 354] on span "Offer" at bounding box center [643, 359] width 22 height 11
click at [626, 357] on input "Offer" at bounding box center [627, 360] width 7 height 7
checkbox input "true"
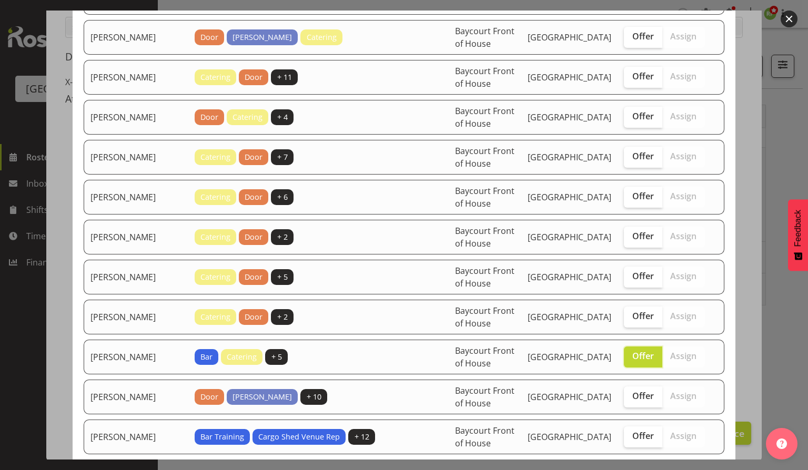
scroll to position [627, 0]
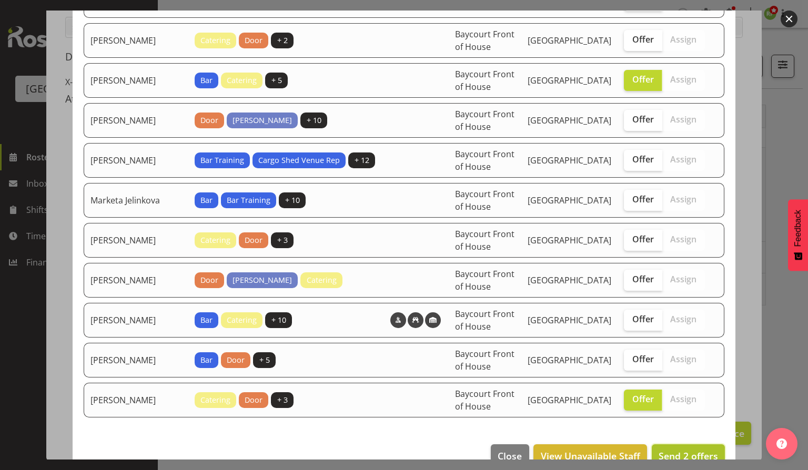
click at [689, 450] on span "Send 2 offers" at bounding box center [687, 456] width 59 height 13
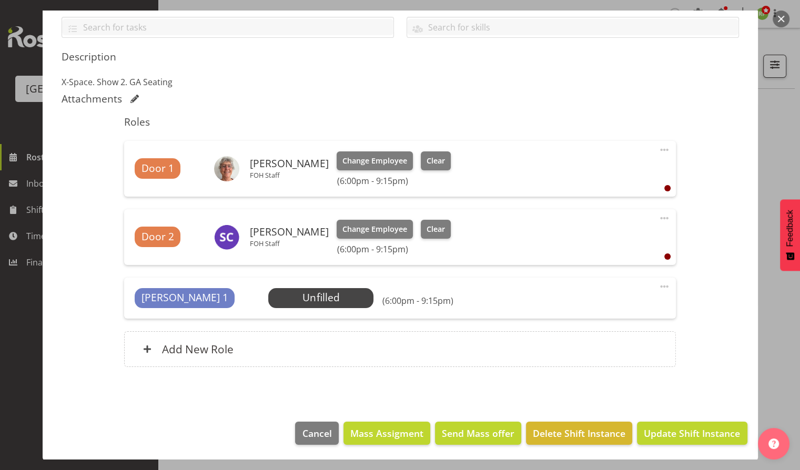
click at [783, 17] on button "button" at bounding box center [781, 19] width 17 height 17
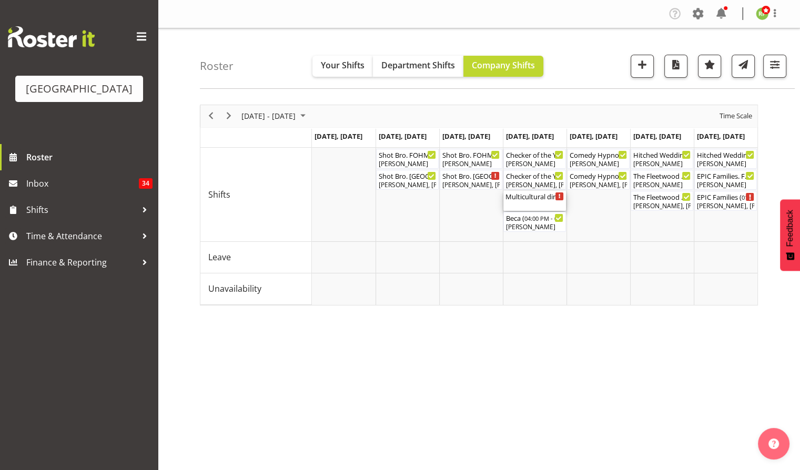
click at [520, 197] on div "Multicultural dinner event ( 04:00 PM - 10:00 PM )" at bounding box center [534, 196] width 58 height 11
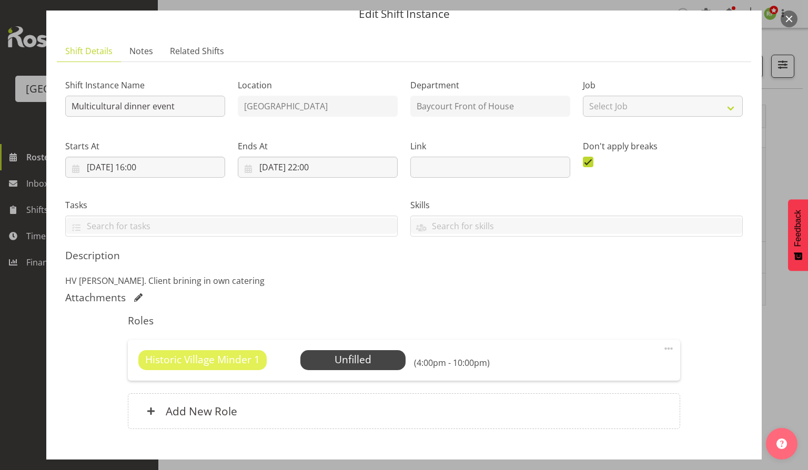
scroll to position [70, 0]
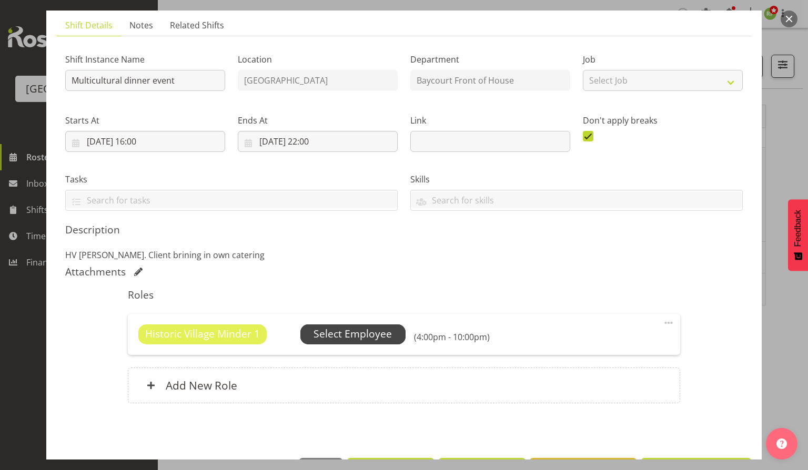
click at [362, 330] on span "Select Employee" at bounding box center [352, 334] width 78 height 15
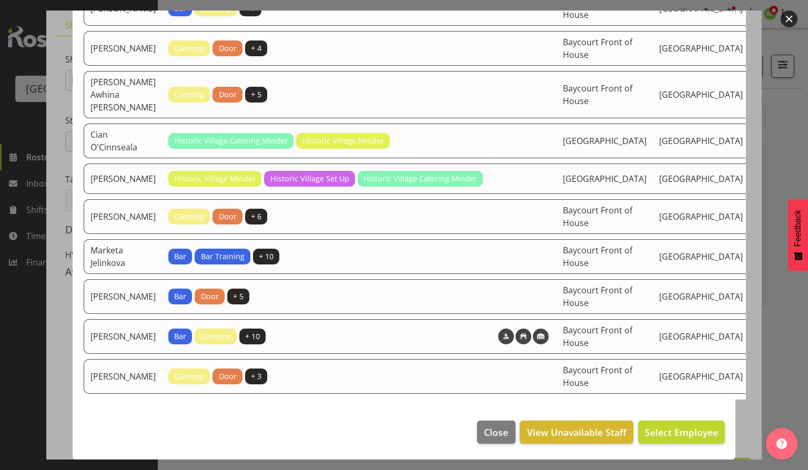
scroll to position [0, 0]
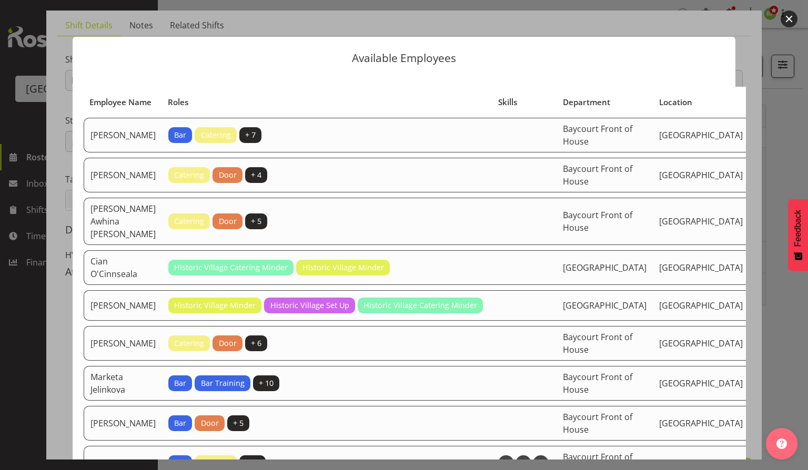
click at [796, 19] on button "button" at bounding box center [788, 19] width 17 height 17
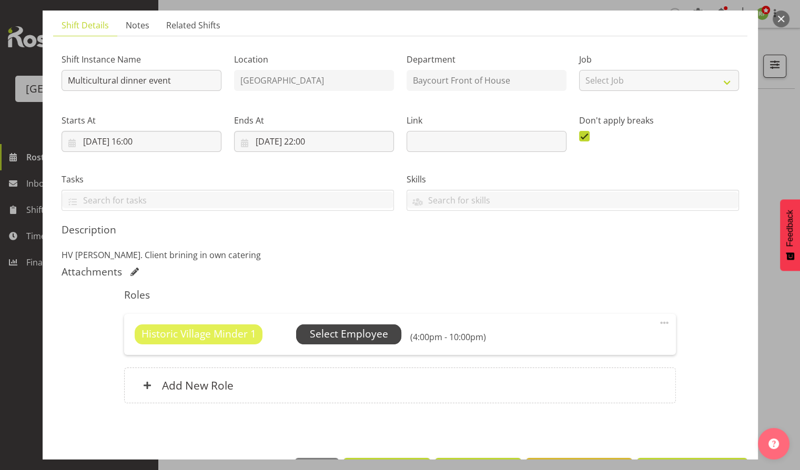
click at [353, 330] on span "Select Employee" at bounding box center [349, 334] width 78 height 15
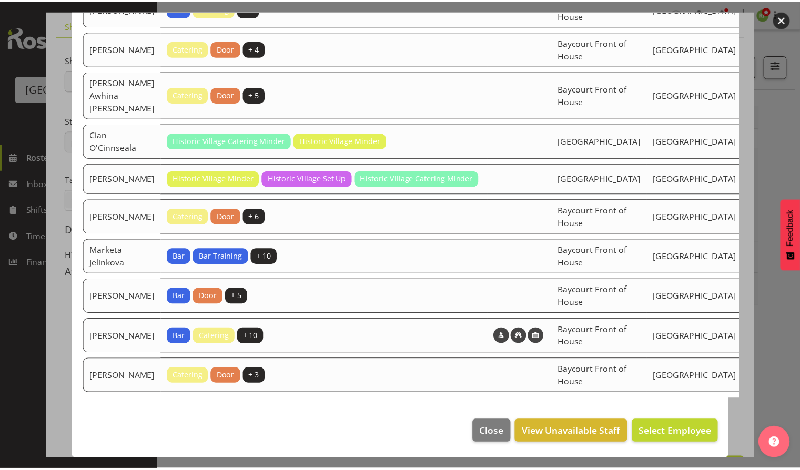
scroll to position [335, 0]
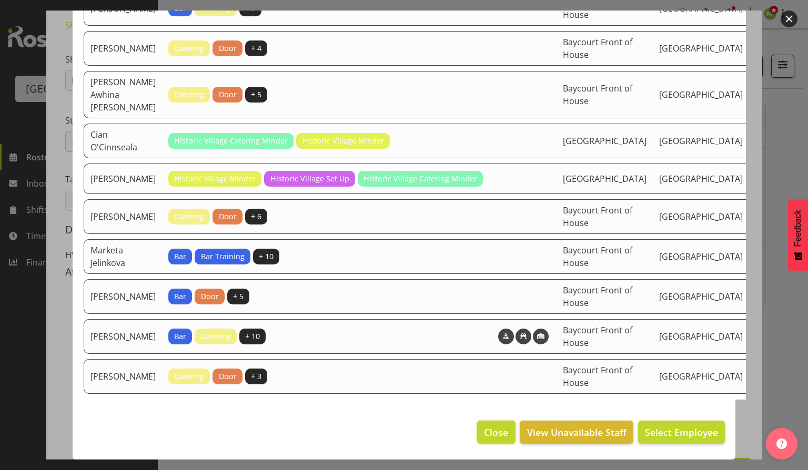
drag, startPoint x: 475, startPoint y: 424, endPoint x: 487, endPoint y: 424, distance: 11.6
click at [482, 424] on button "Close" at bounding box center [496, 432] width 38 height 23
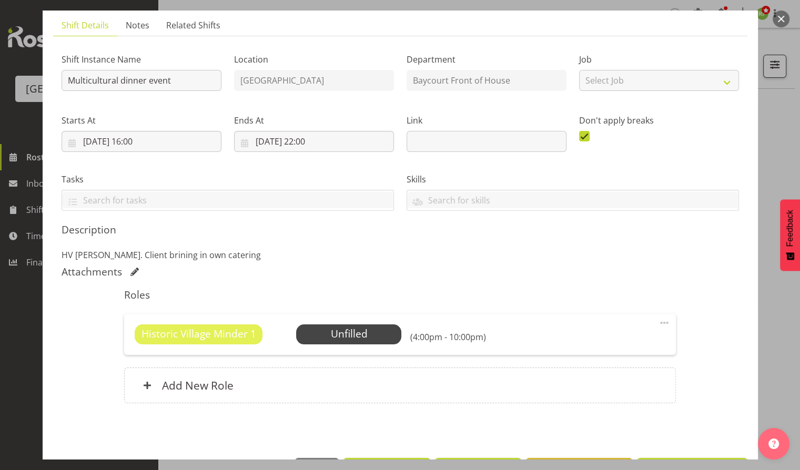
click at [785, 19] on button "button" at bounding box center [781, 19] width 17 height 17
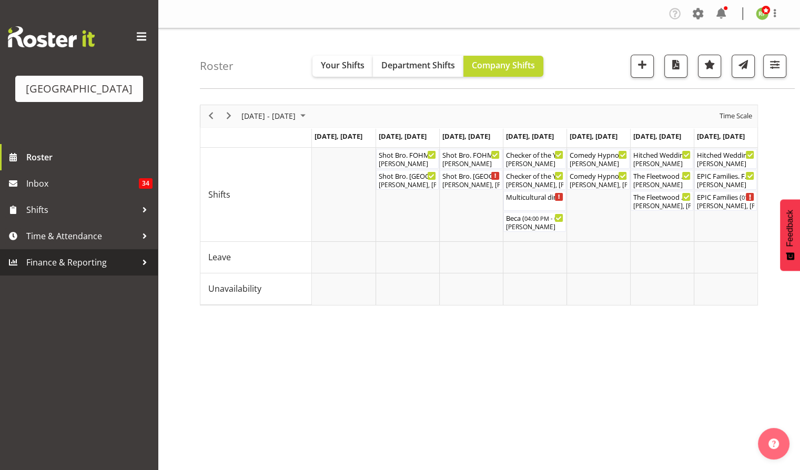
click at [59, 270] on span "Finance & Reporting" at bounding box center [81, 263] width 110 height 16
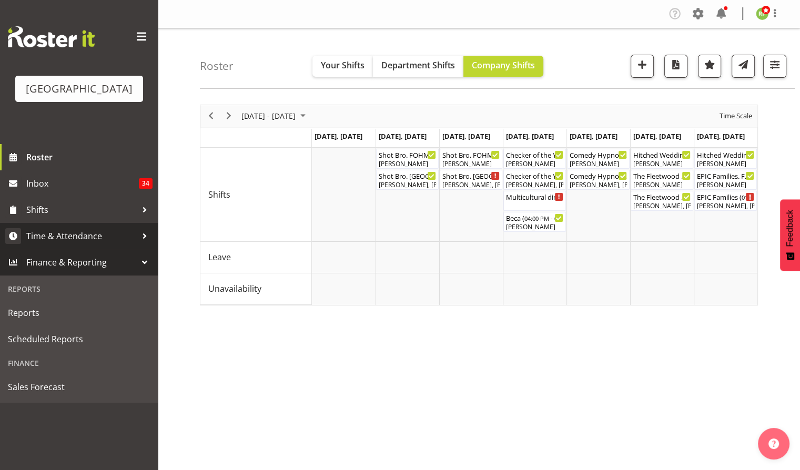
click at [54, 244] on span "Time & Attendance" at bounding box center [81, 236] width 110 height 16
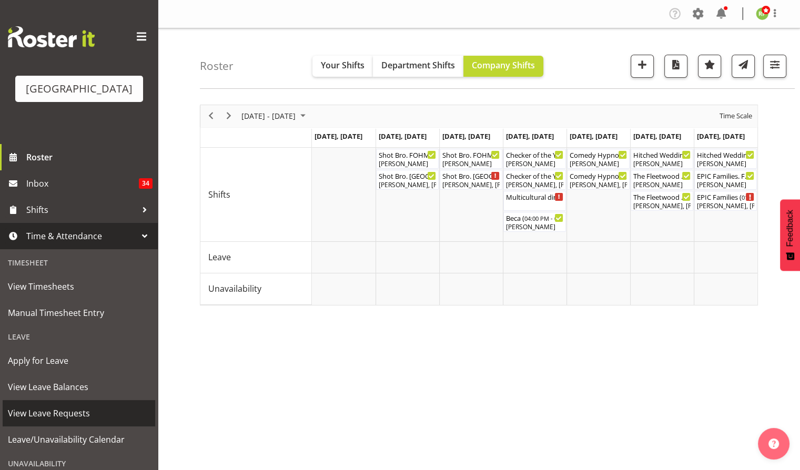
scroll to position [101, 0]
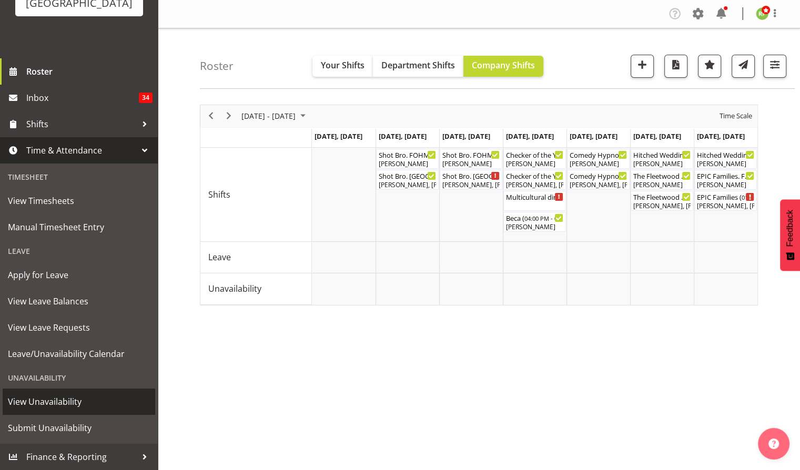
click at [47, 403] on span "View Unavailability" at bounding box center [79, 402] width 142 height 16
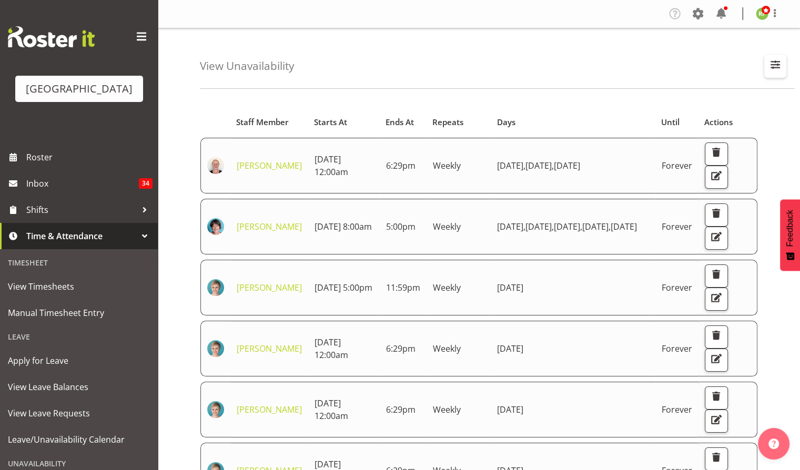
click at [774, 63] on span "button" at bounding box center [775, 65] width 14 height 14
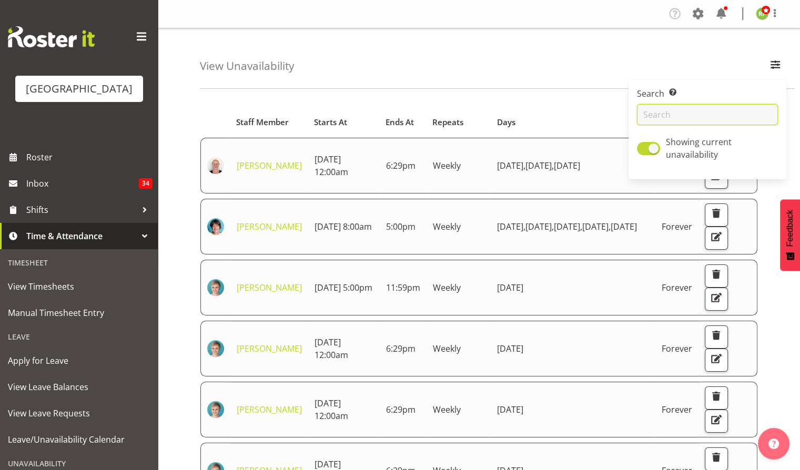
click at [676, 115] on input "text" at bounding box center [707, 114] width 141 height 21
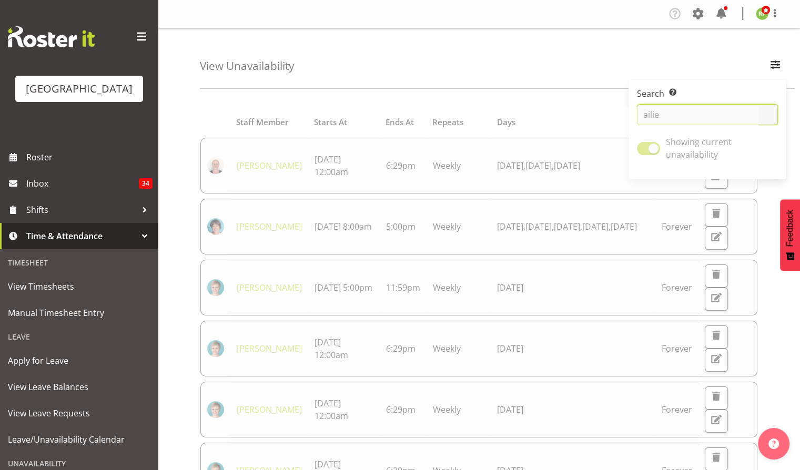
type input "ailie"
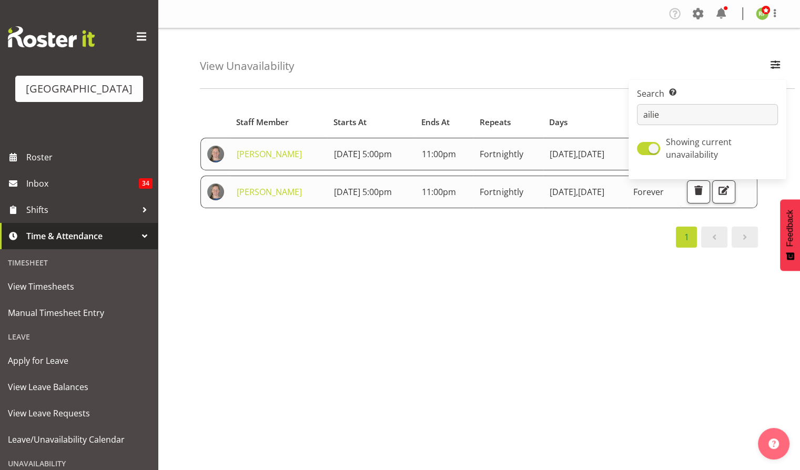
click at [344, 219] on div "Starts At Staff Member Starts At Ends At Repeats Days Until Actions Ailie Rundl…" at bounding box center [479, 177] width 558 height 141
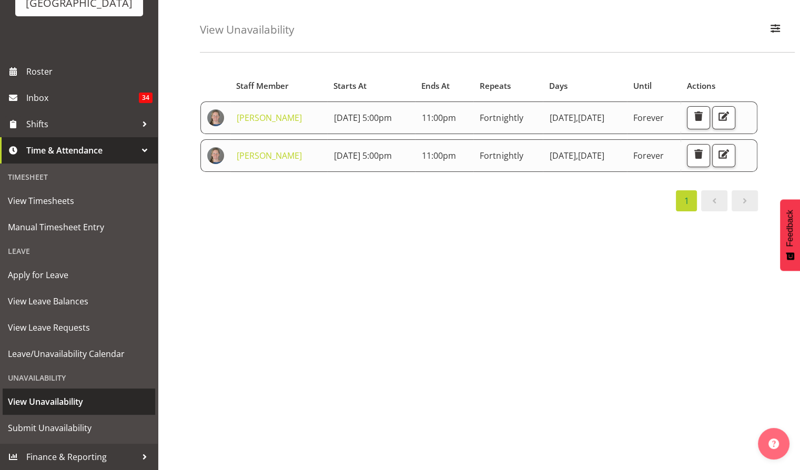
scroll to position [55, 0]
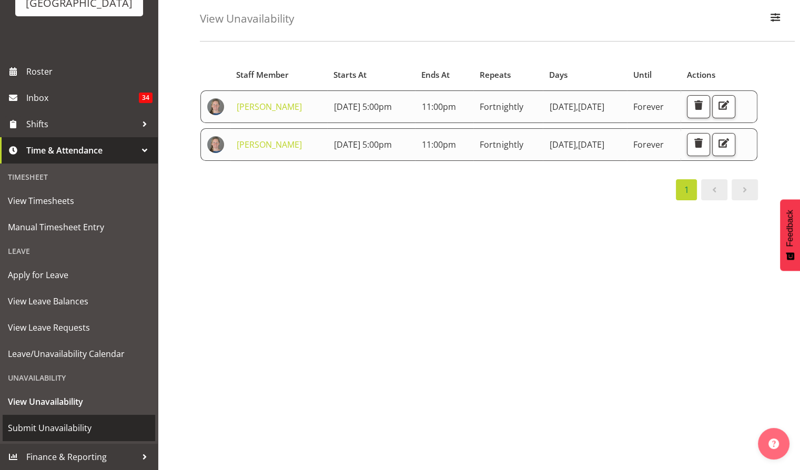
click at [62, 428] on span "Submit Unavailability" at bounding box center [79, 428] width 142 height 16
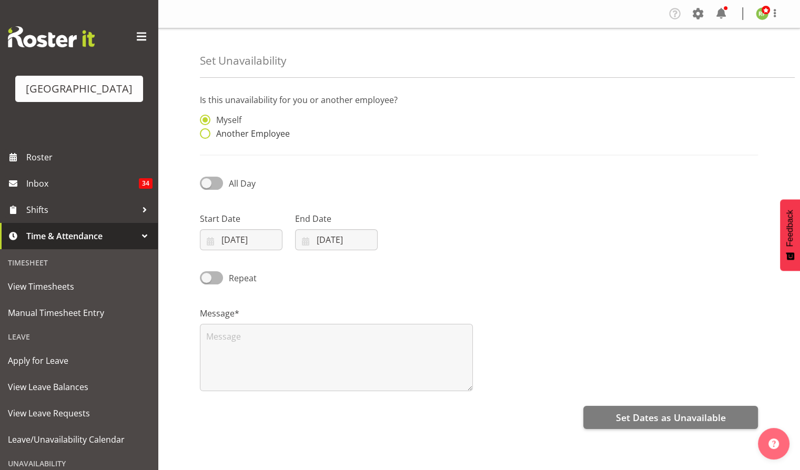
click at [219, 137] on span "Another Employee" at bounding box center [249, 133] width 79 height 11
click at [207, 137] on input "Another Employee" at bounding box center [203, 133] width 7 height 7
radio input "true"
click at [378, 127] on input "text" at bounding box center [407, 125] width 130 height 21
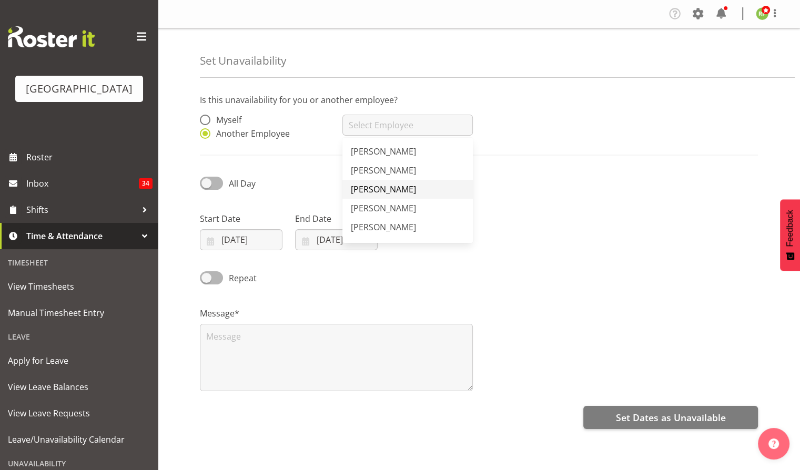
click at [379, 192] on span "[PERSON_NAME]" at bounding box center [383, 190] width 65 height 12
type input "Ailie Rundle"
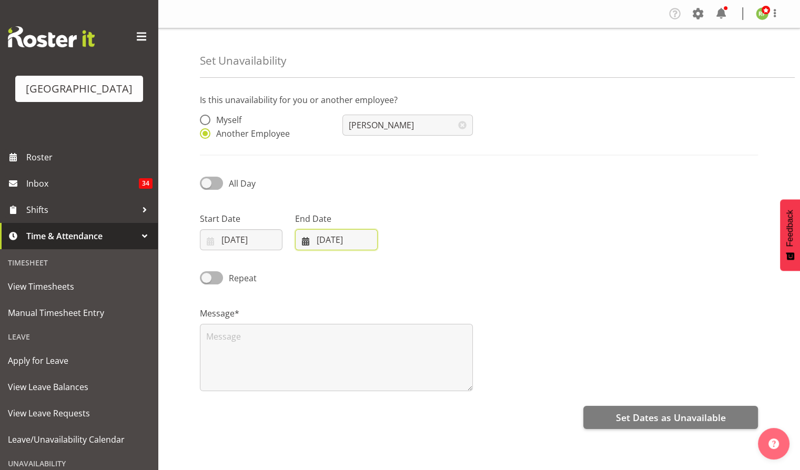
click at [332, 241] on input "24/09/2025" at bounding box center [336, 239] width 83 height 21
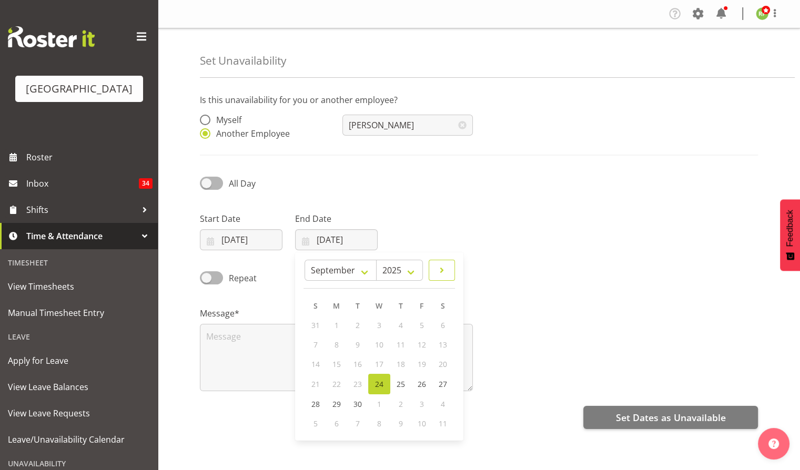
click at [443, 270] on span at bounding box center [441, 270] width 13 height 13
click at [443, 270] on span at bounding box center [443, 270] width 11 height 13
select select "0"
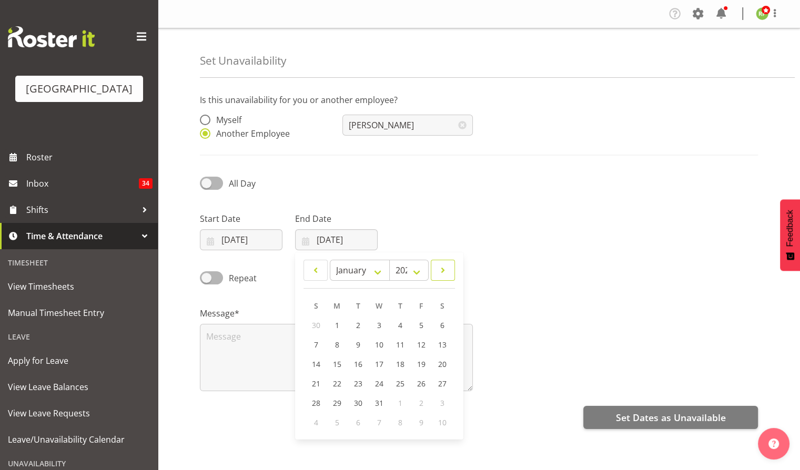
select select "2026"
click at [440, 271] on span at bounding box center [443, 270] width 11 height 13
select select "1"
click at [445, 382] on span "28" at bounding box center [442, 384] width 8 height 10
type input "28/02/2026"
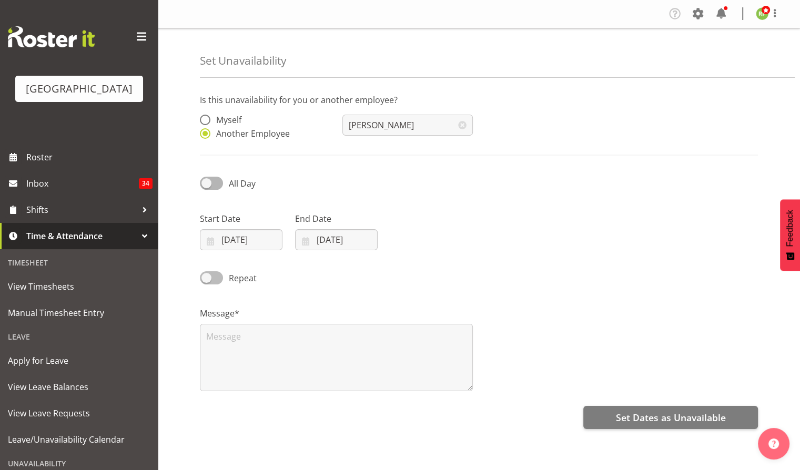
click at [215, 281] on span at bounding box center [211, 277] width 23 height 13
click at [207, 281] on input "Repeat" at bounding box center [203, 278] width 7 height 7
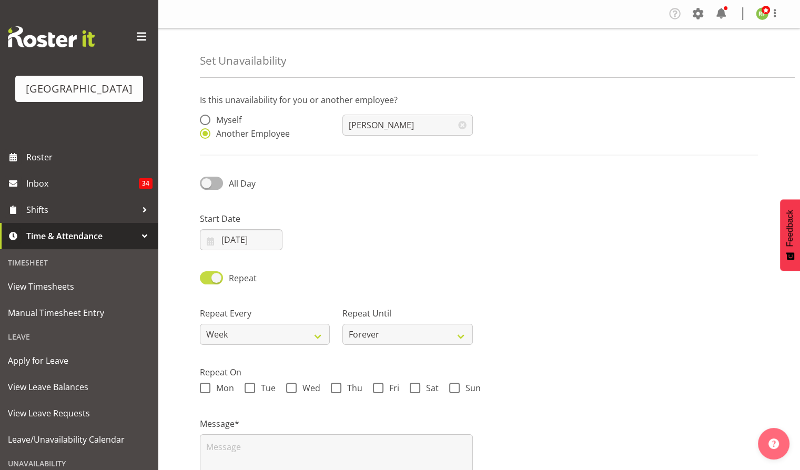
click at [215, 278] on span at bounding box center [211, 277] width 23 height 13
click at [207, 278] on input "Repeat" at bounding box center [203, 278] width 7 height 7
checkbox input "false"
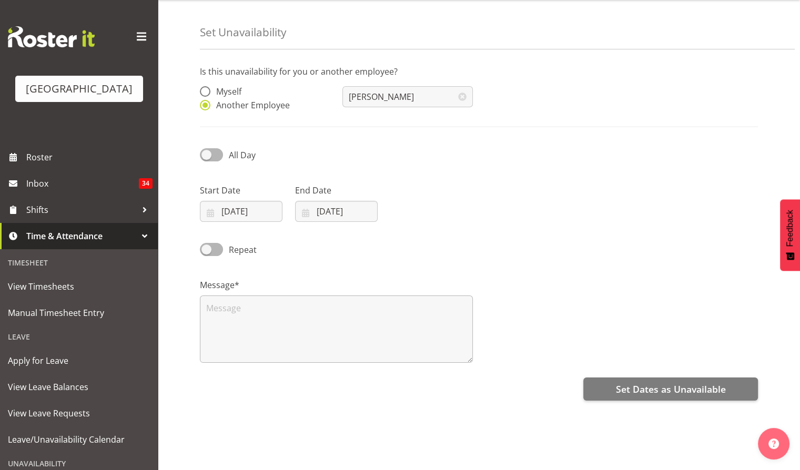
scroll to position [44, 0]
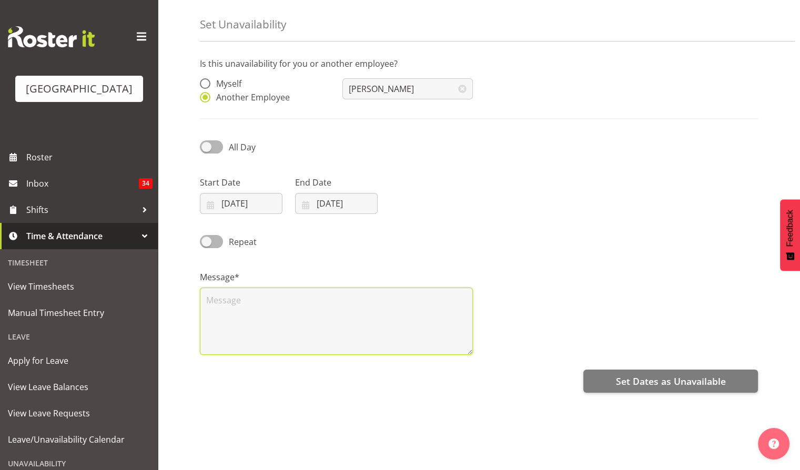
click at [244, 299] on textarea at bounding box center [336, 321] width 273 height 67
drag, startPoint x: 364, startPoint y: 297, endPoint x: 365, endPoint y: 304, distance: 7.4
click at [364, 298] on textarea "Ailie unavailable. Entered by Richard." at bounding box center [336, 321] width 273 height 67
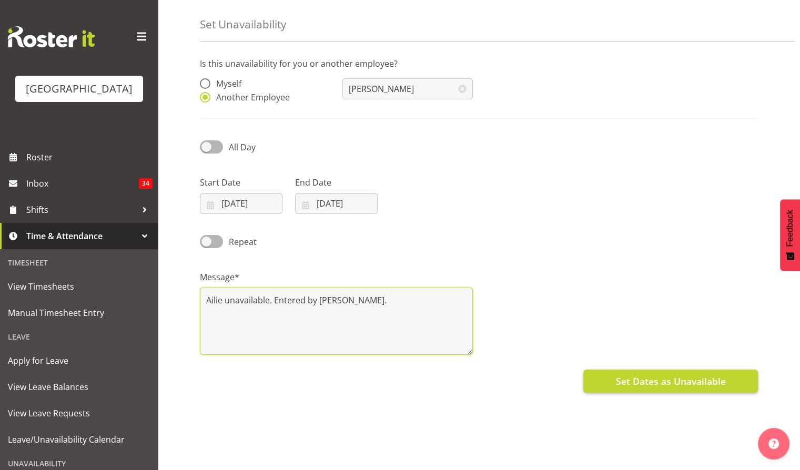
type textarea "Ailie unavailable. Entered by Richard."
click at [679, 375] on span "Set Dates as Unavailable" at bounding box center [670, 381] width 110 height 14
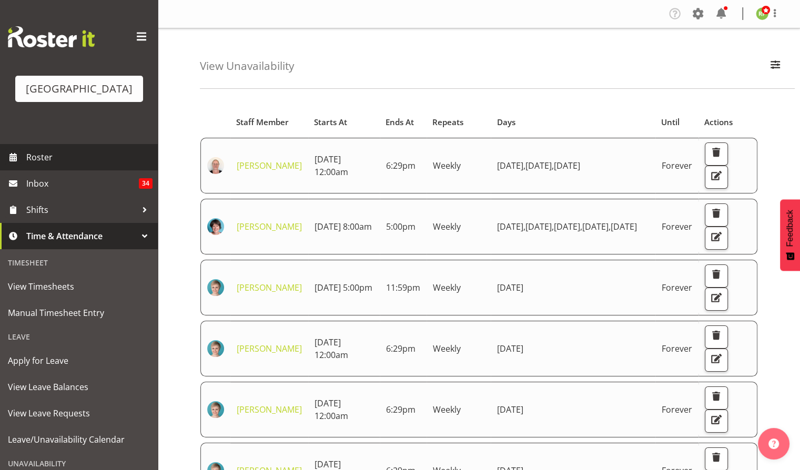
click at [40, 165] on span "Roster" at bounding box center [89, 157] width 126 height 16
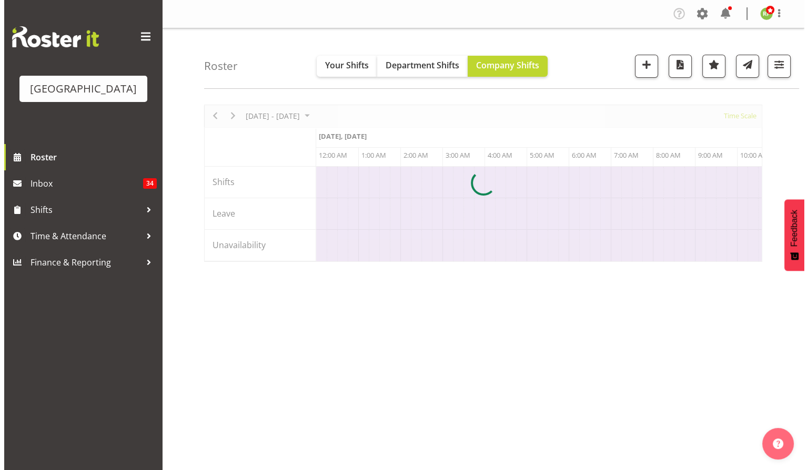
scroll to position [0, 2019]
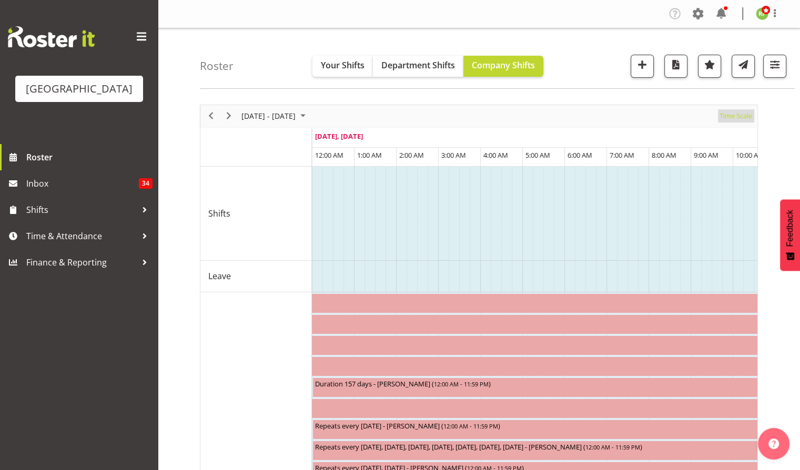
click at [736, 121] on span "Time Scale" at bounding box center [735, 115] width 35 height 13
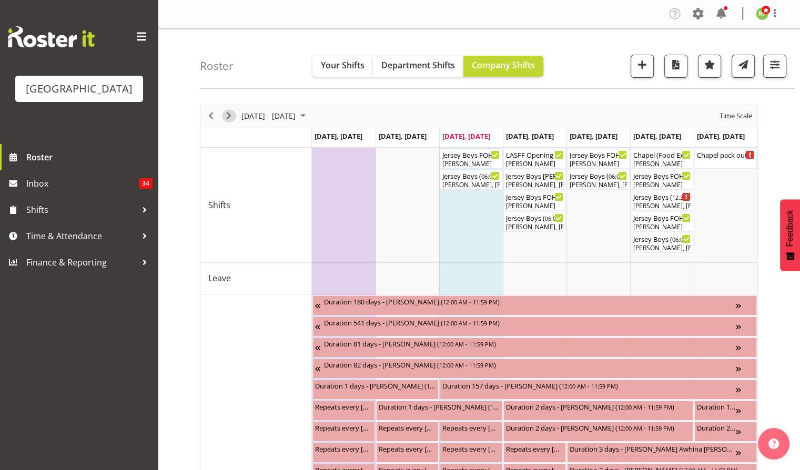
click at [232, 110] on span "Next" at bounding box center [228, 115] width 13 height 13
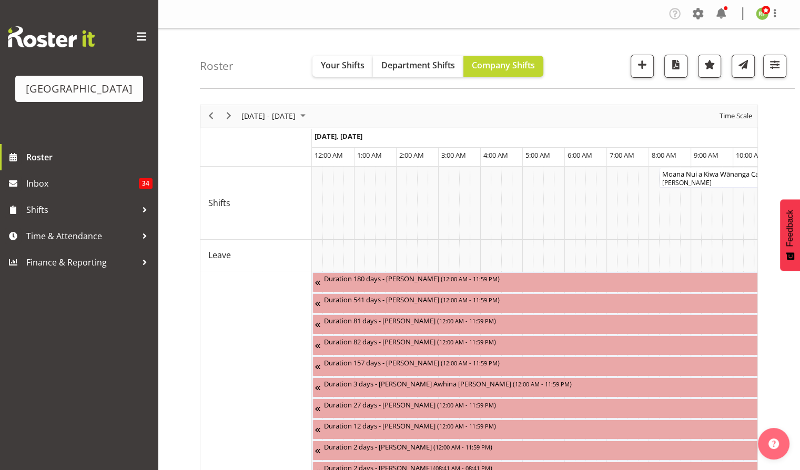
click at [738, 123] on div "Time Scale" at bounding box center [736, 116] width 40 height 22
click at [740, 113] on span "Time Scale" at bounding box center [735, 115] width 35 height 13
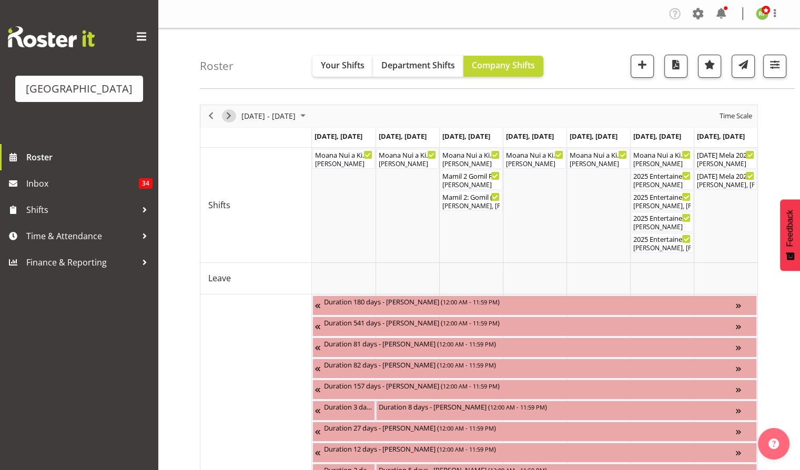
click at [228, 118] on span "Next" at bounding box center [228, 115] width 13 height 13
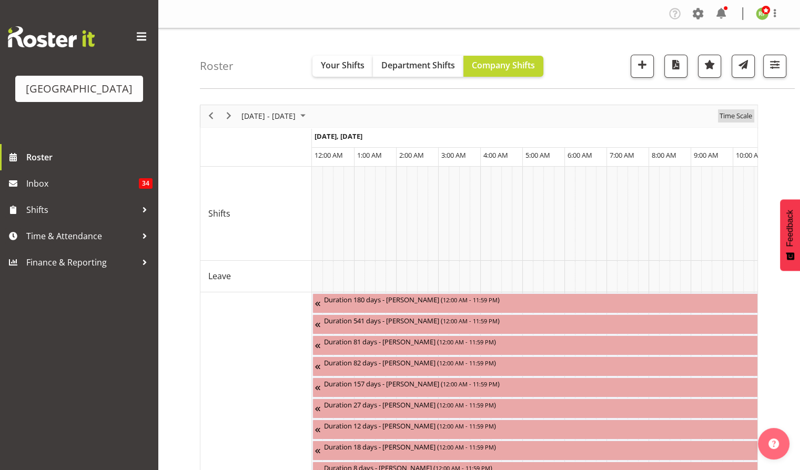
click at [734, 116] on span "Time Scale" at bounding box center [735, 115] width 35 height 13
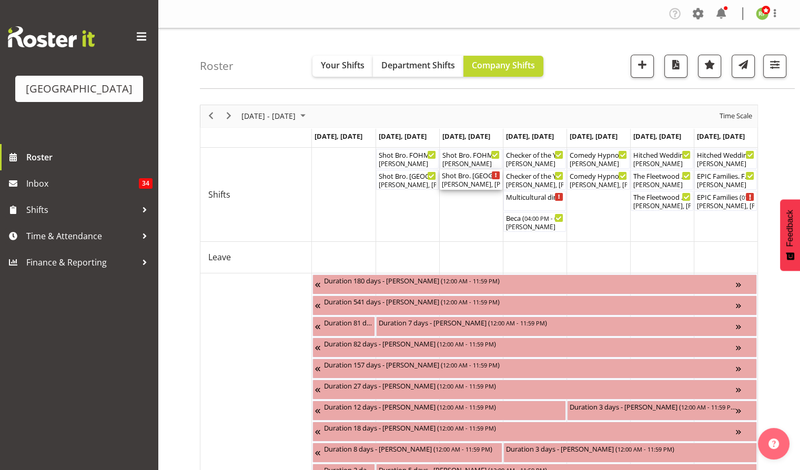
click at [486, 184] on div "[PERSON_NAME], [PERSON_NAME]" at bounding box center [471, 184] width 58 height 9
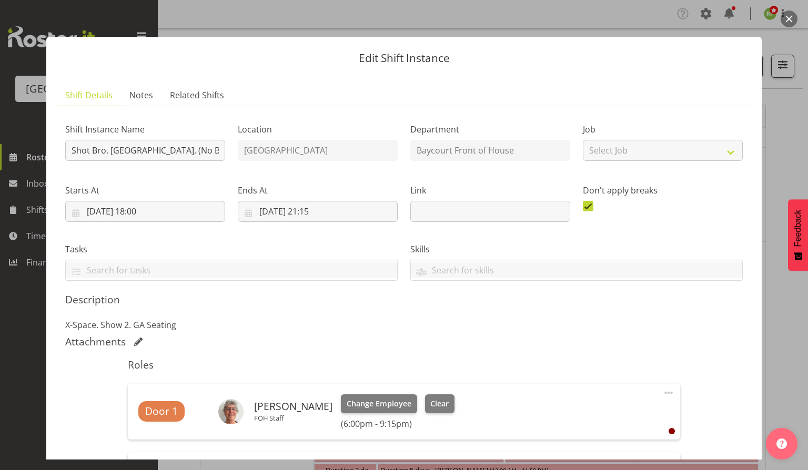
scroll to position [243, 0]
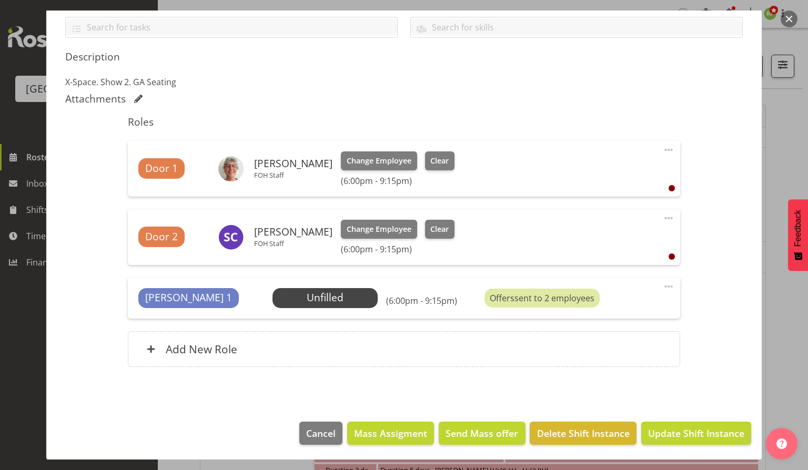
click at [785, 15] on button "button" at bounding box center [788, 19] width 17 height 17
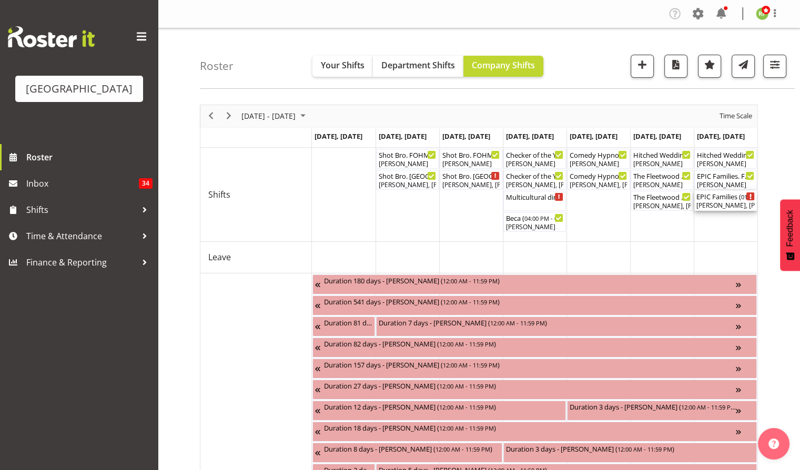
click at [724, 201] on div "EPIC Families ( 01:00 PM - 05:00 PM ) [PERSON_NAME], [PERSON_NAME], [PERSON_NAM…" at bounding box center [725, 201] width 58 height 20
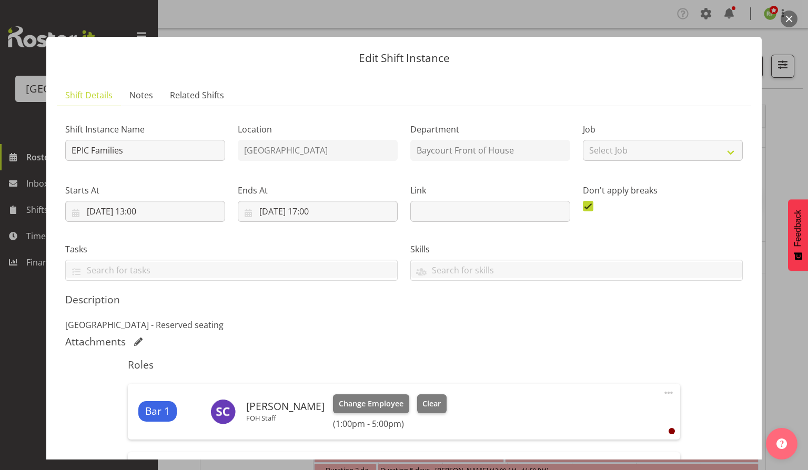
scroll to position [350, 0]
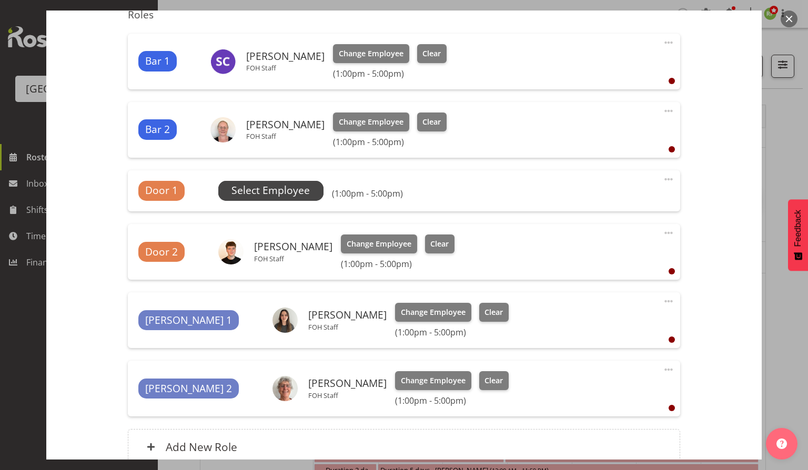
click at [296, 188] on span "Select Employee" at bounding box center [270, 190] width 78 height 15
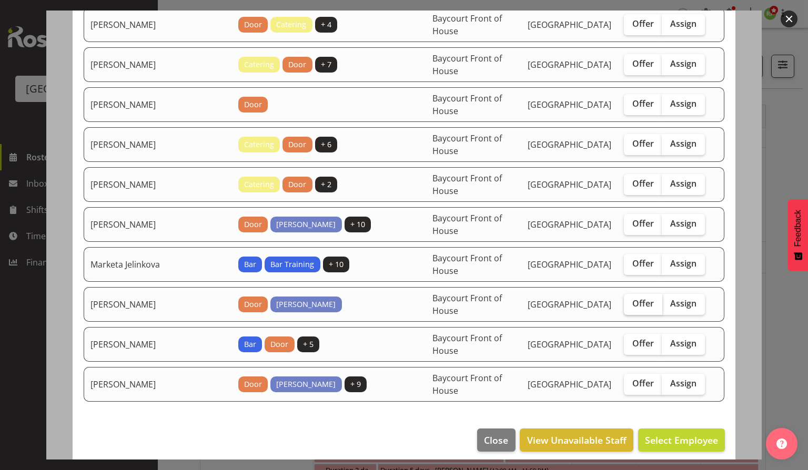
click at [632, 298] on span "Offer" at bounding box center [643, 303] width 22 height 11
click at [630, 300] on input "Offer" at bounding box center [627, 303] width 7 height 7
checkbox input "true"
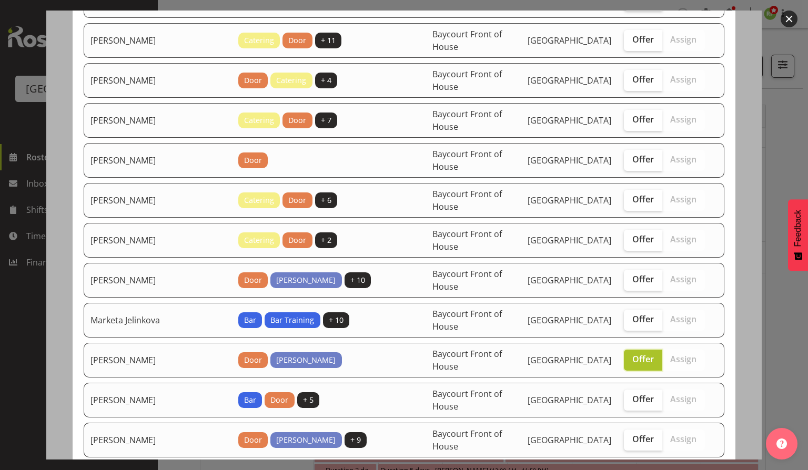
scroll to position [280, 0]
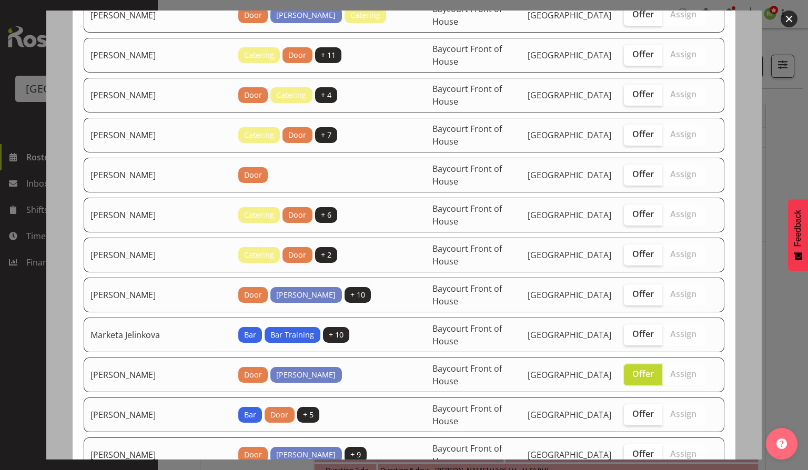
click at [793, 20] on button "button" at bounding box center [788, 19] width 17 height 17
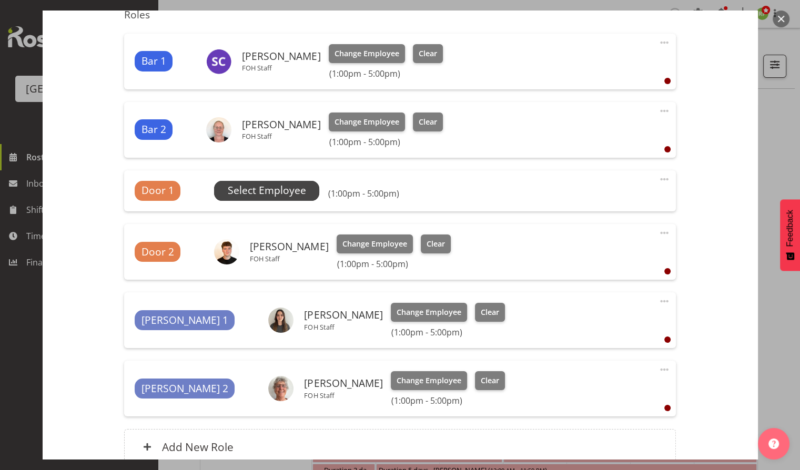
click at [264, 192] on span "Select Employee" at bounding box center [267, 190] width 78 height 15
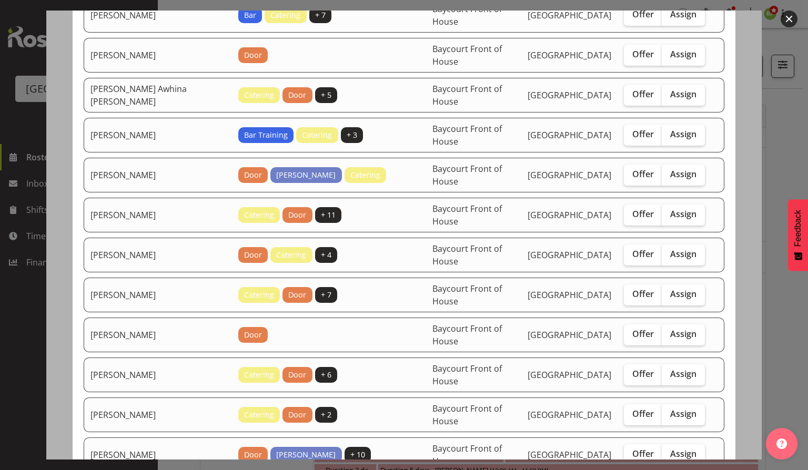
scroll to position [140, 0]
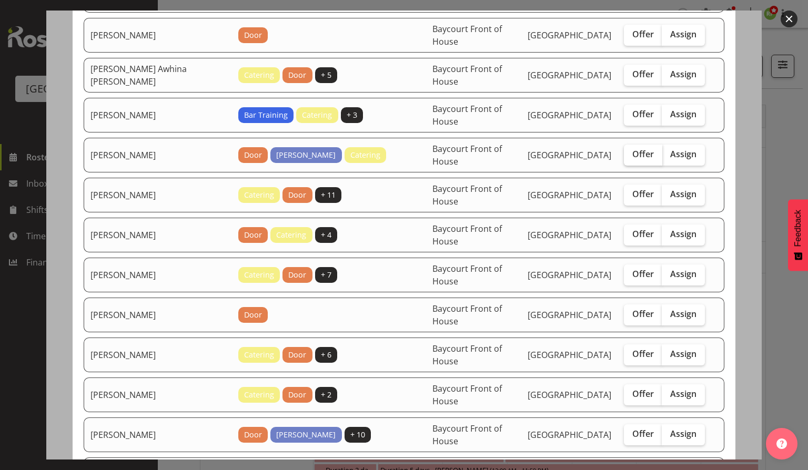
click at [642, 153] on span "Offer" at bounding box center [643, 154] width 22 height 11
click at [631, 153] on input "Offer" at bounding box center [627, 154] width 7 height 7
checkbox input "true"
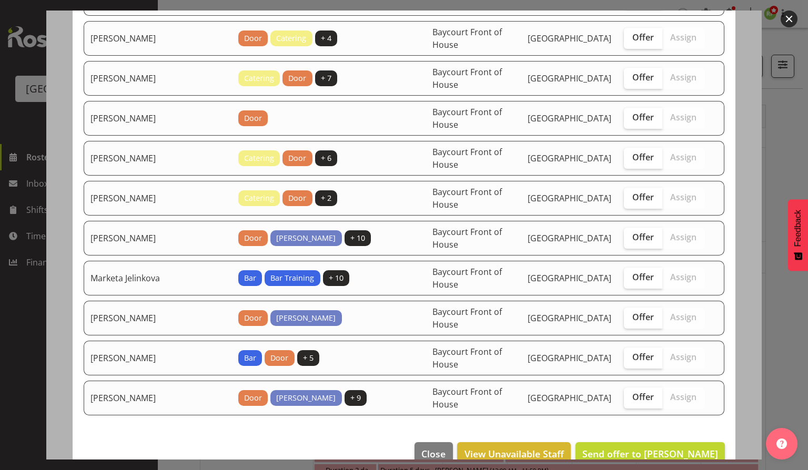
scroll to position [350, 0]
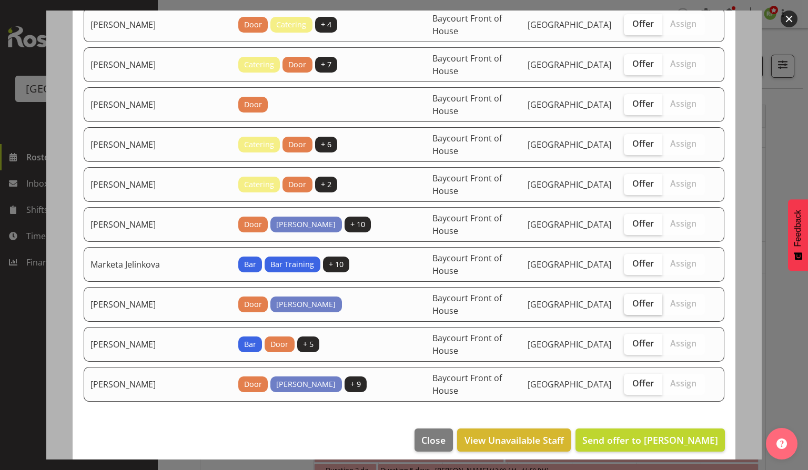
click at [633, 298] on span "Offer" at bounding box center [643, 303] width 22 height 11
click at [631, 300] on input "Offer" at bounding box center [627, 303] width 7 height 7
checkbox input "true"
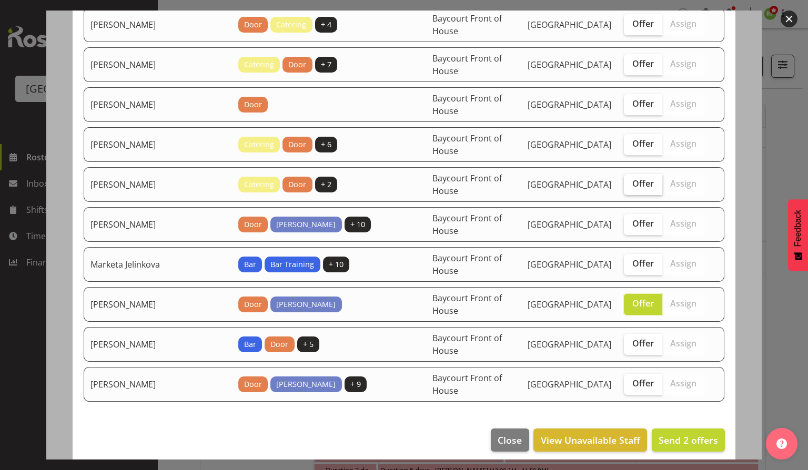
click at [642, 178] on span "Offer" at bounding box center [643, 183] width 22 height 11
click at [631, 180] on input "Offer" at bounding box center [627, 183] width 7 height 7
checkbox input "true"
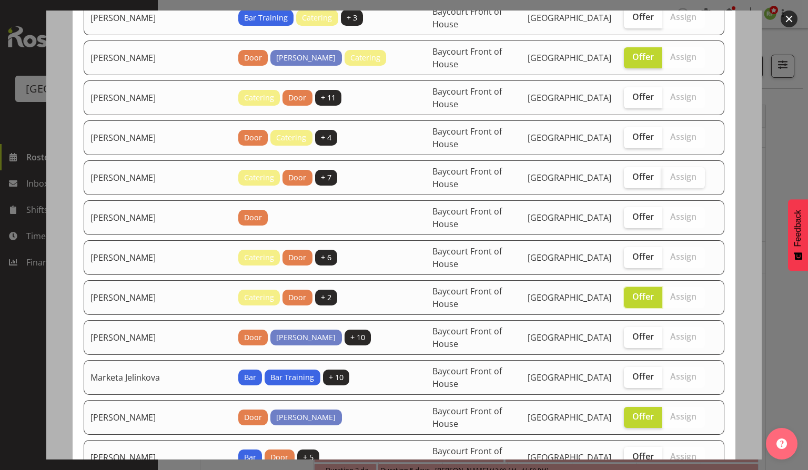
scroll to position [210, 0]
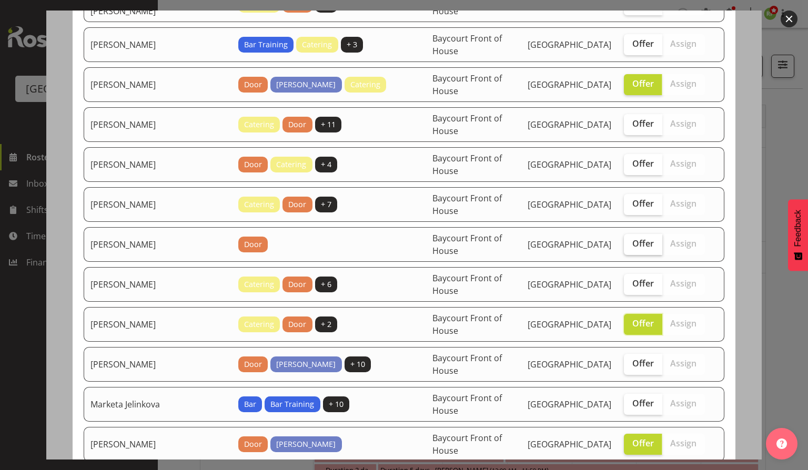
click at [640, 242] on span "Offer" at bounding box center [643, 243] width 22 height 11
click at [631, 242] on input "Offer" at bounding box center [627, 243] width 7 height 7
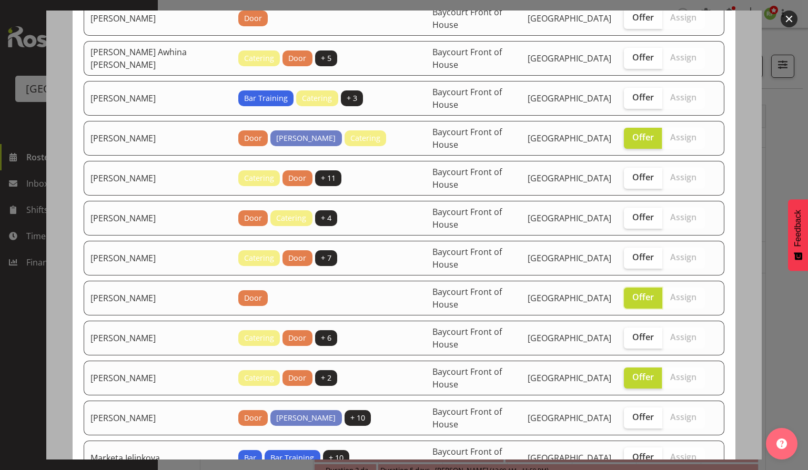
scroll to position [140, 0]
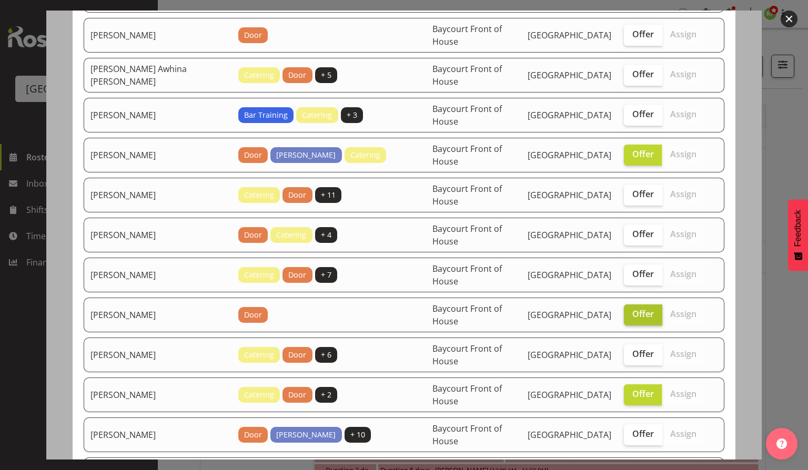
click at [644, 309] on span "Offer" at bounding box center [643, 314] width 22 height 11
click at [631, 311] on input "Offer" at bounding box center [627, 314] width 7 height 7
checkbox input "false"
click at [635, 269] on span "Offer" at bounding box center [643, 274] width 22 height 11
click at [631, 271] on input "Offer" at bounding box center [627, 274] width 7 height 7
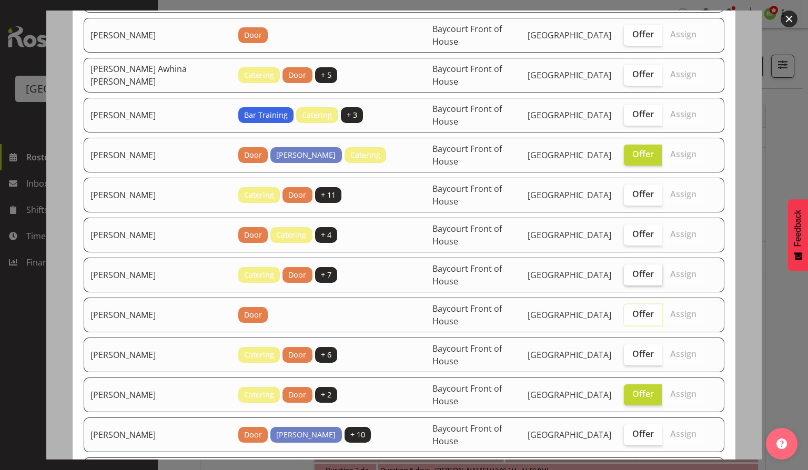
checkbox input "true"
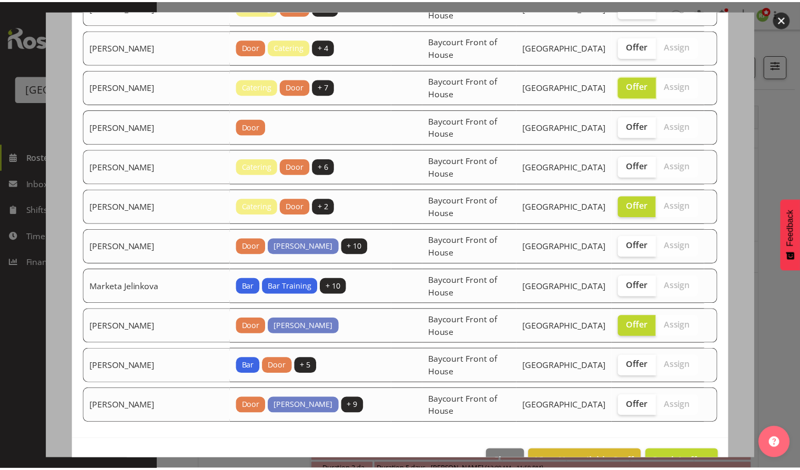
scroll to position [350, 0]
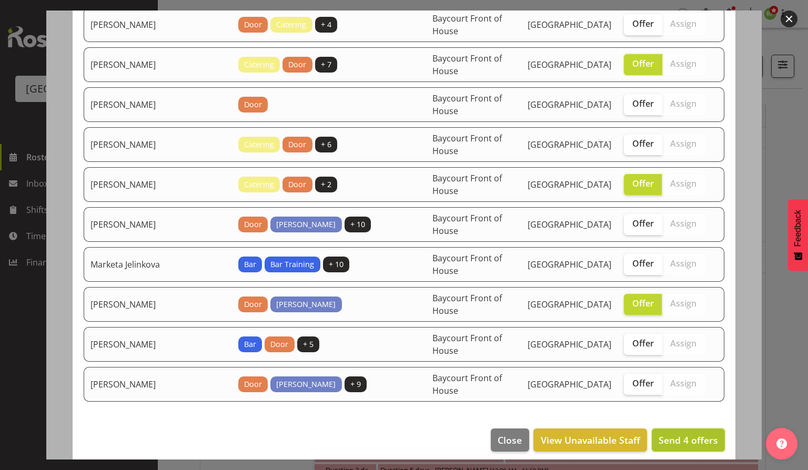
click at [679, 436] on span "Send 4 offers" at bounding box center [687, 440] width 59 height 13
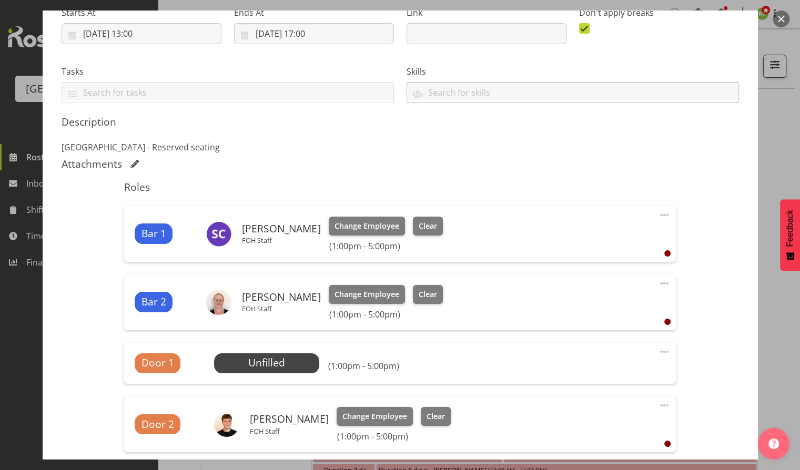
scroll to position [0, 0]
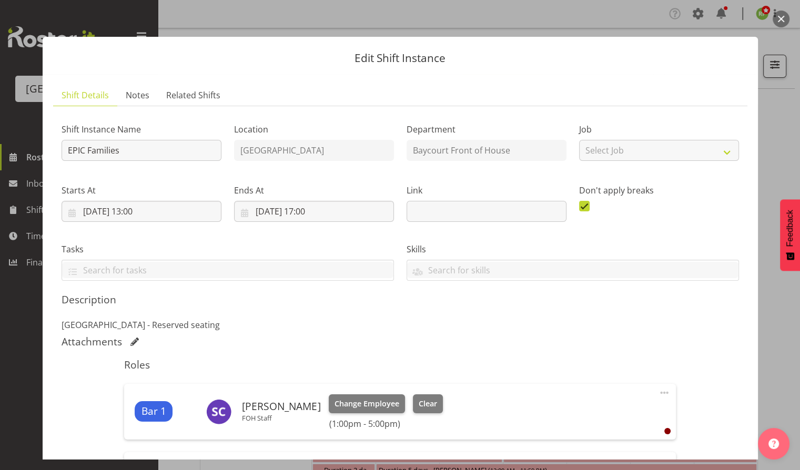
click at [783, 21] on button "button" at bounding box center [781, 19] width 17 height 17
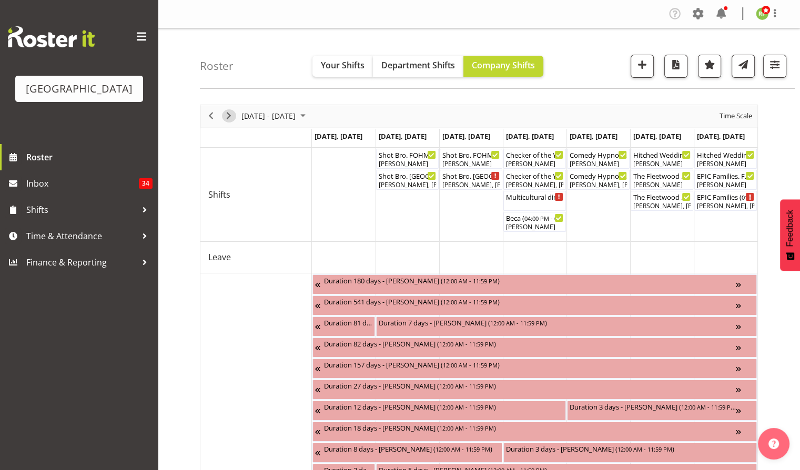
click at [227, 115] on span "Next" at bounding box center [228, 115] width 13 height 13
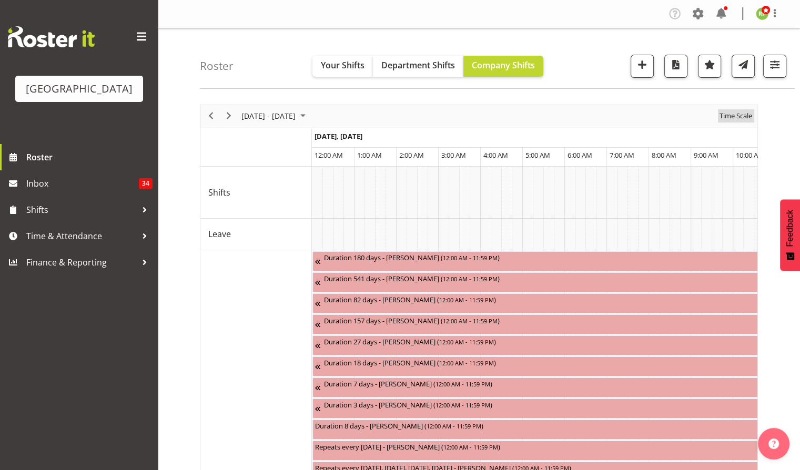
click at [743, 119] on span "Time Scale" at bounding box center [735, 115] width 35 height 13
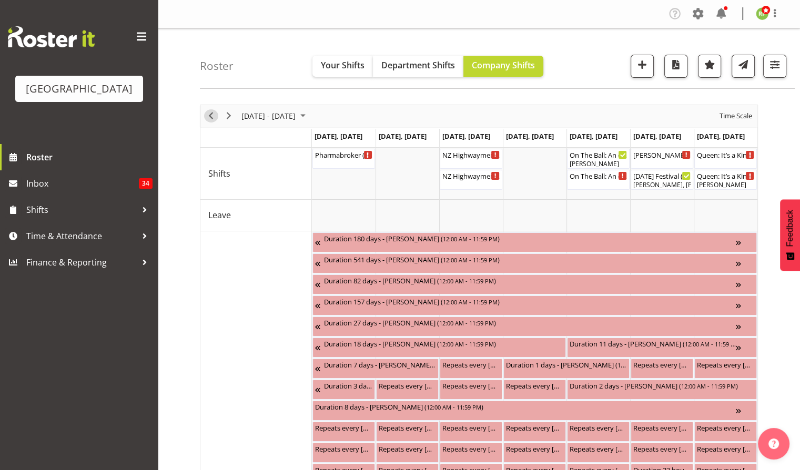
click at [212, 115] on span "Previous" at bounding box center [211, 115] width 13 height 13
